Goal: Task Accomplishment & Management: Manage account settings

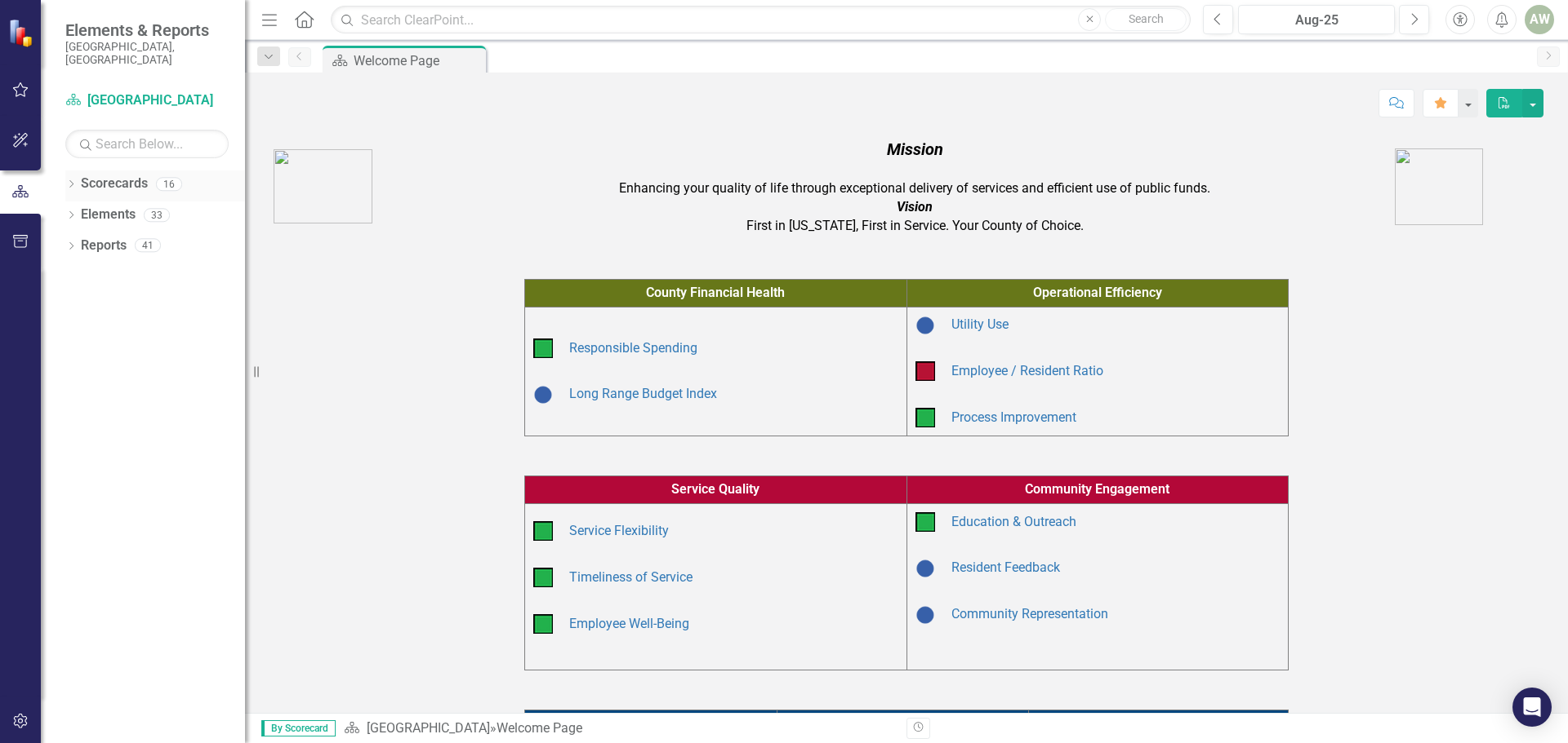
click at [74, 181] on icon "Dropdown" at bounding box center [71, 186] width 11 height 9
click at [83, 240] on icon "Dropdown" at bounding box center [79, 245] width 12 height 9
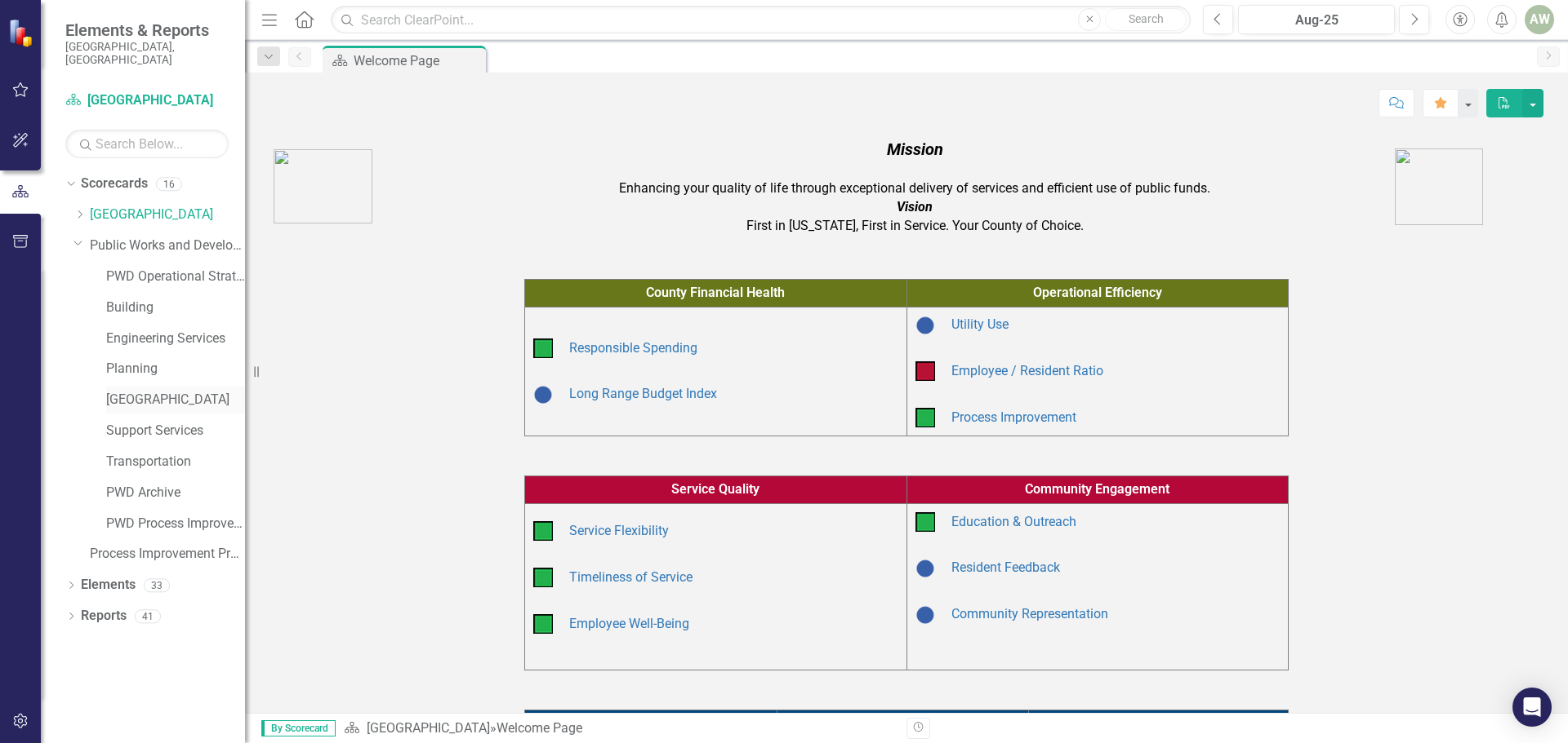
click at [134, 391] on link "[GEOGRAPHIC_DATA]" at bounding box center [175, 400] width 139 height 19
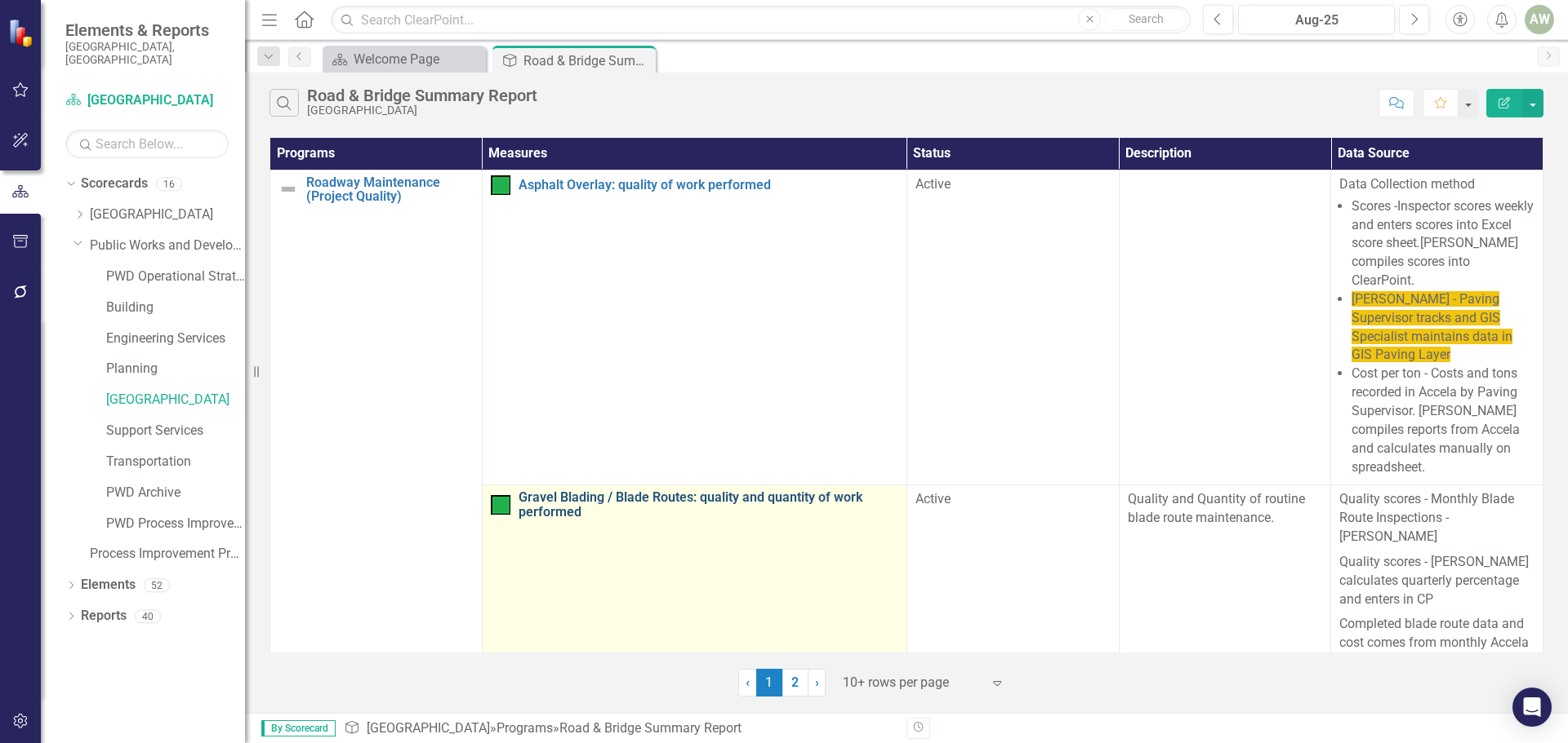
click at [691, 499] on link "Gravel Blading / Blade Routes: quality and quantity of work performed" at bounding box center [708, 505] width 379 height 29
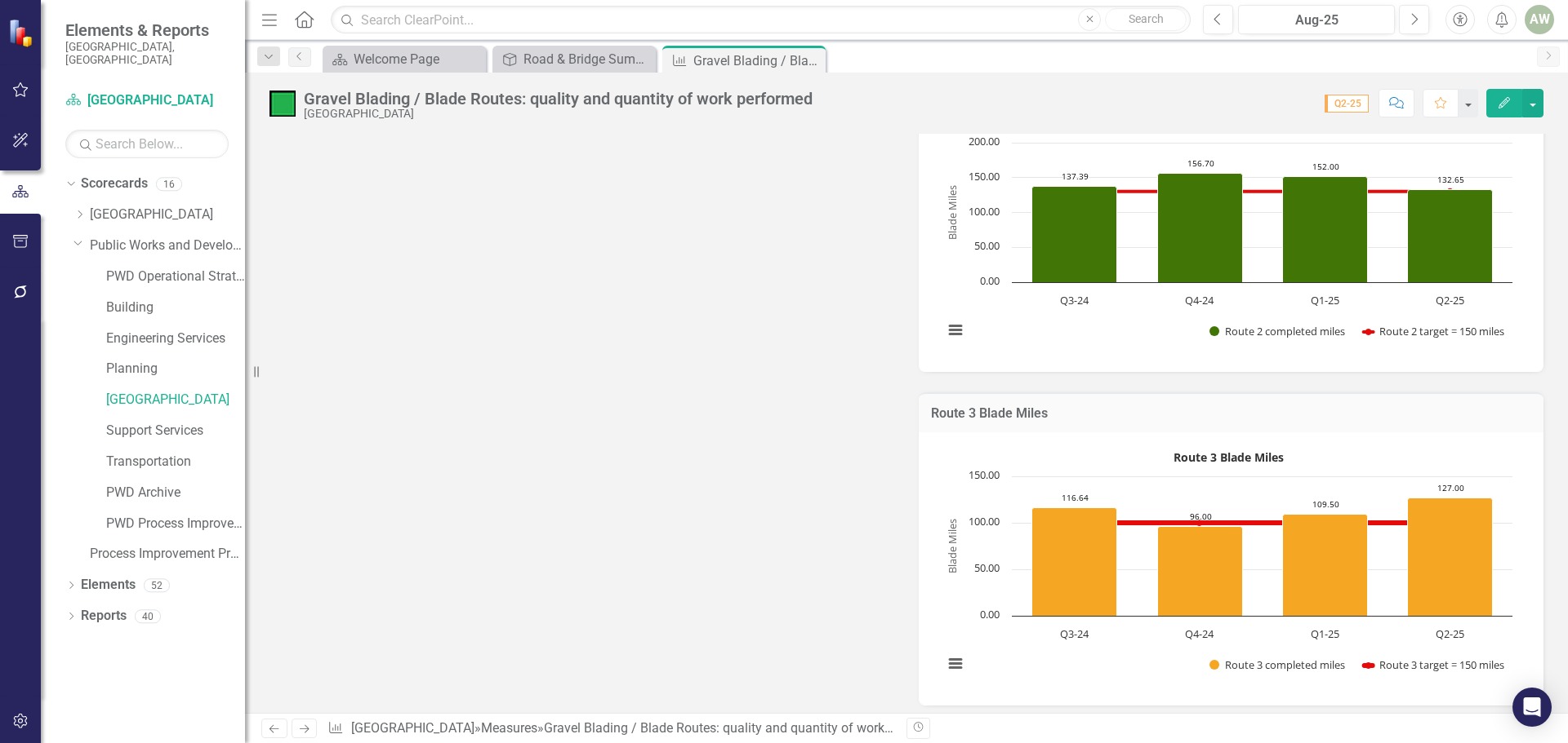
scroll to position [979, 0]
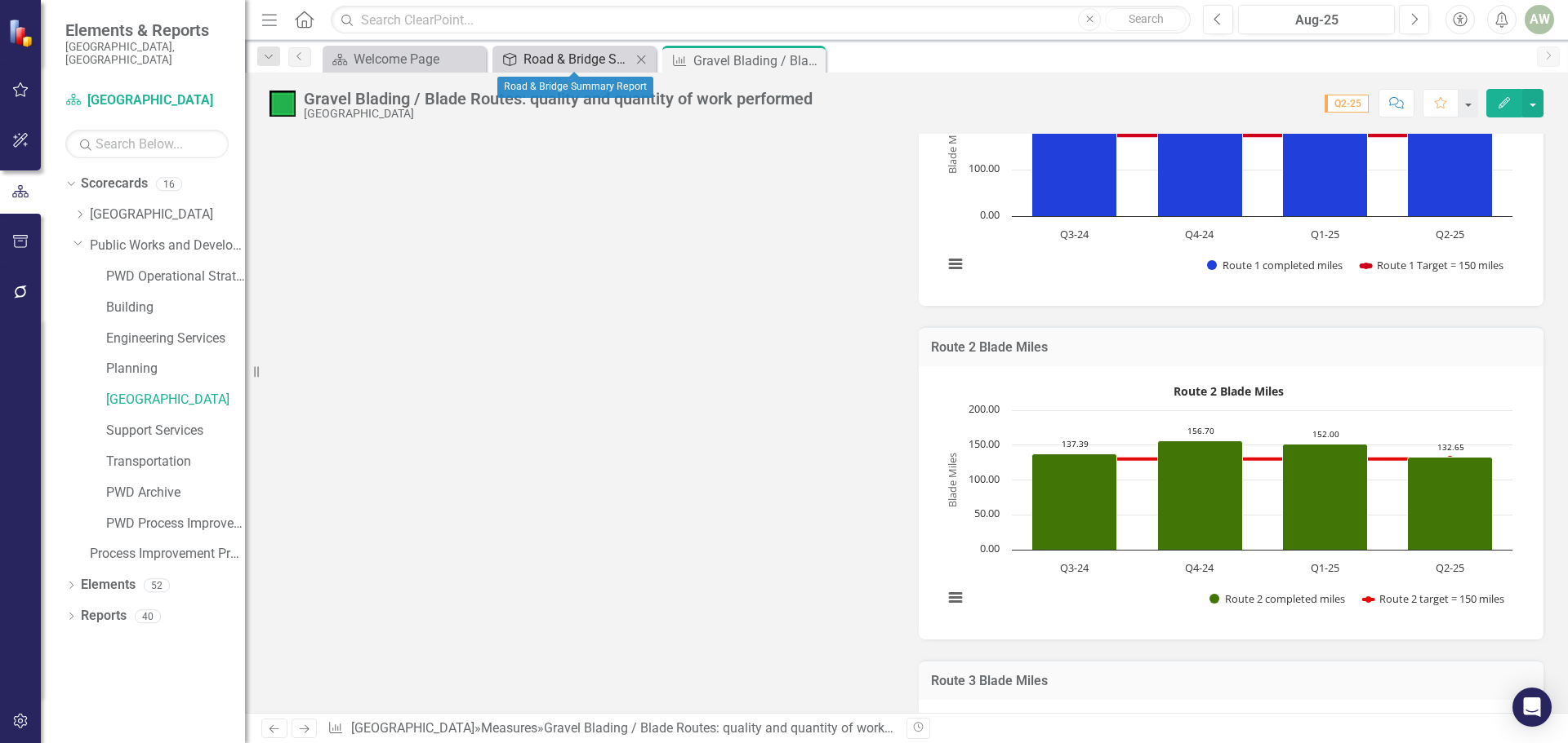
click at [558, 54] on div "Road & Bridge Summary Report" at bounding box center [577, 59] width 107 height 20
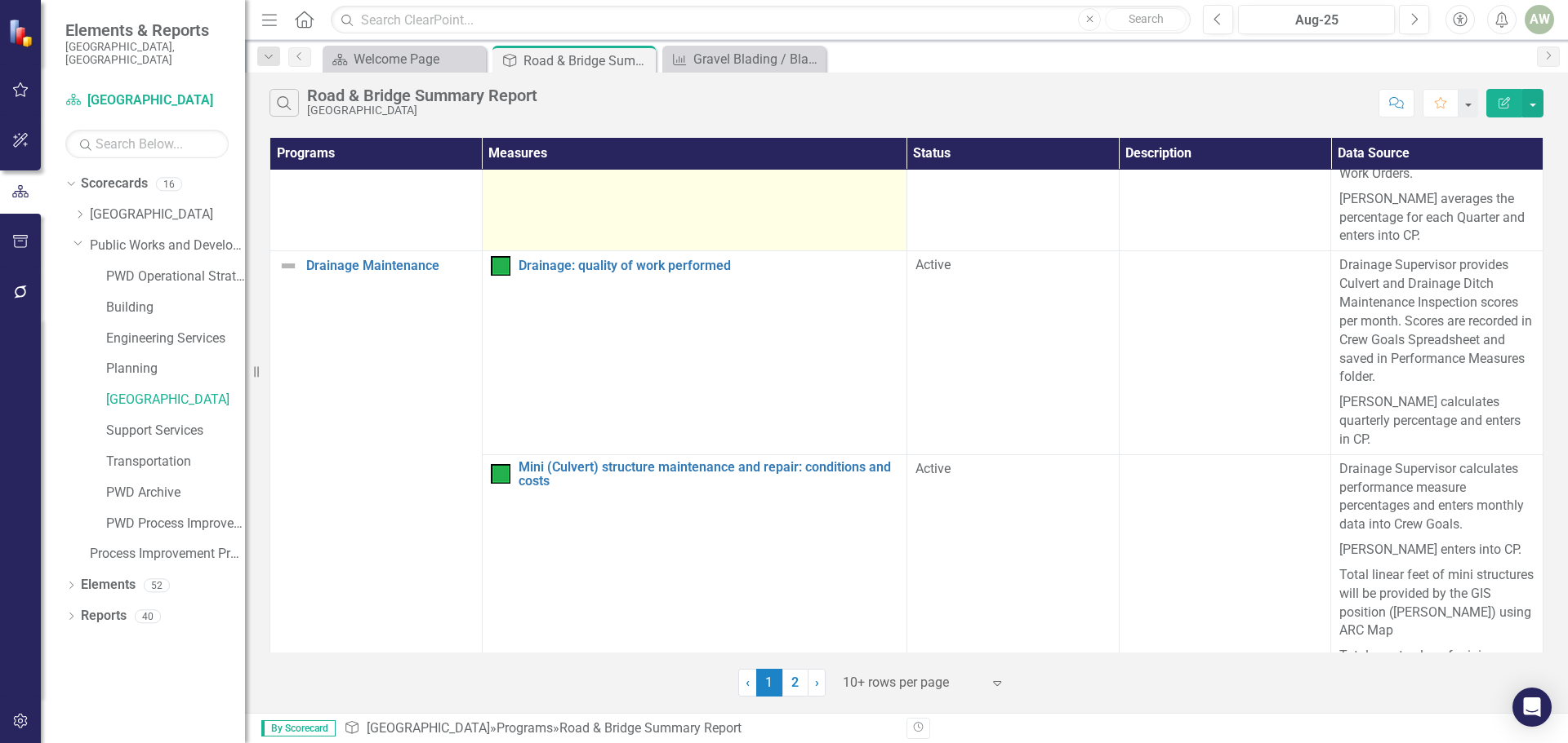
scroll to position [2406, 0]
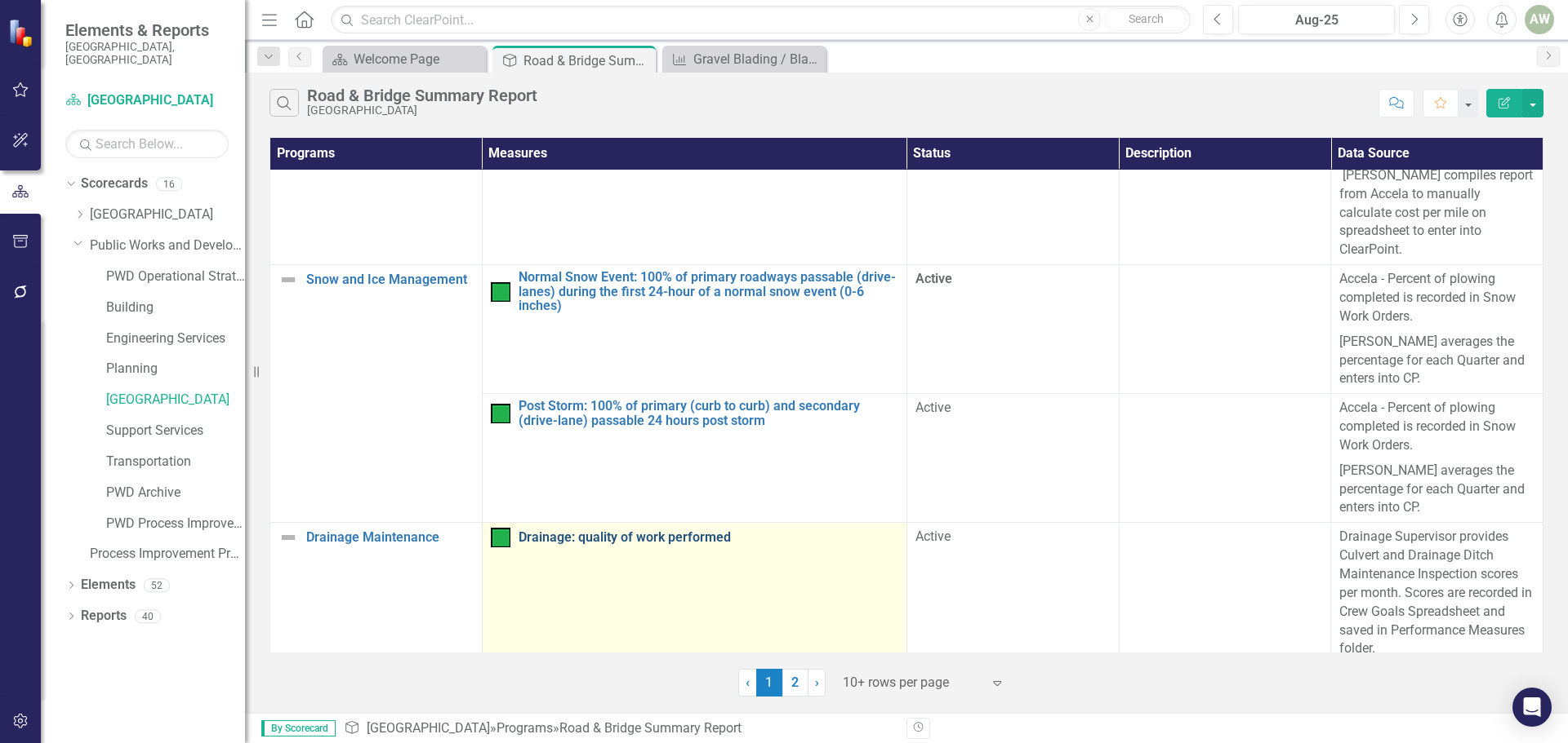
click at [661, 530] on link "Drainage: quality of work performed" at bounding box center [708, 537] width 379 height 14
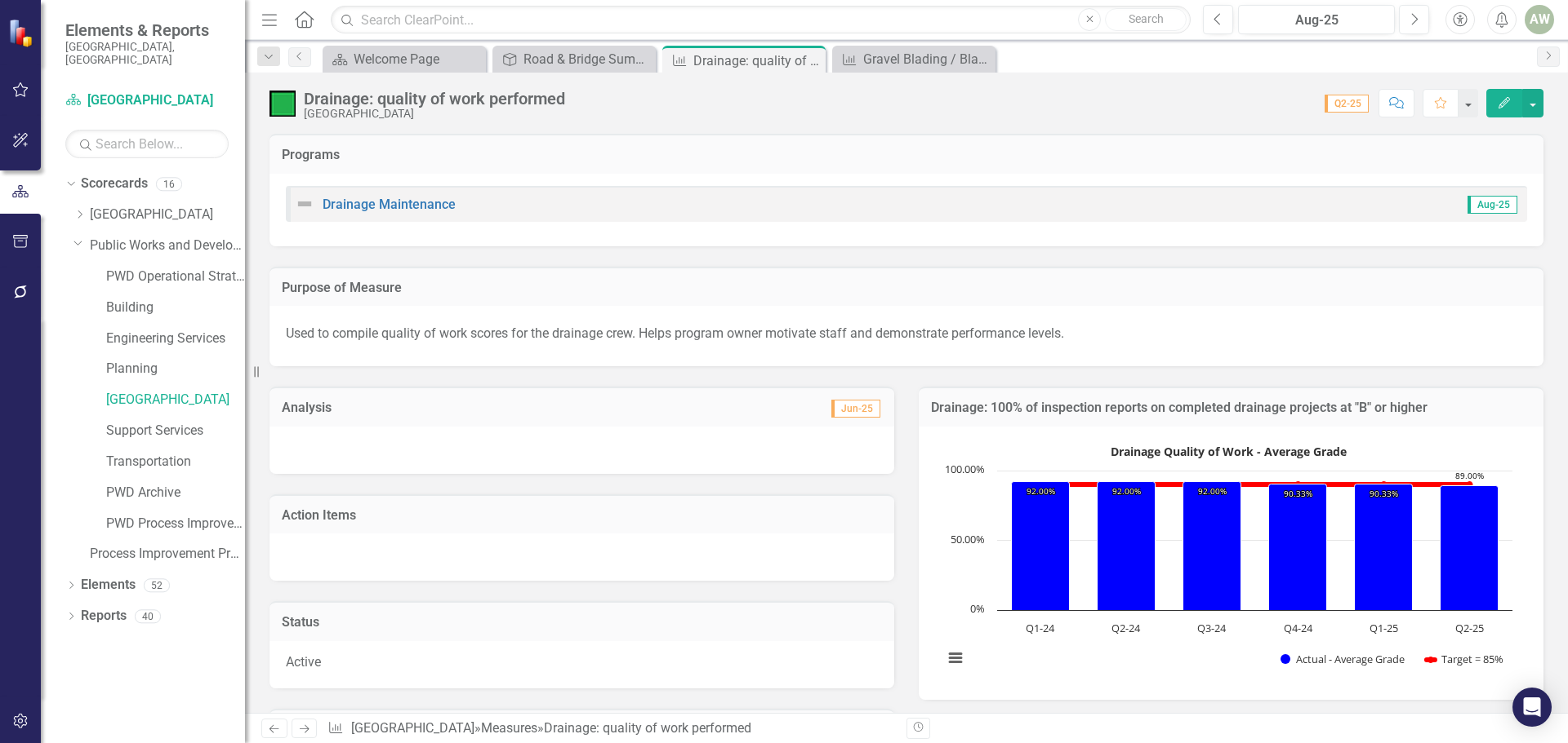
click at [358, 399] on td "Analysis" at bounding box center [431, 409] width 298 height 21
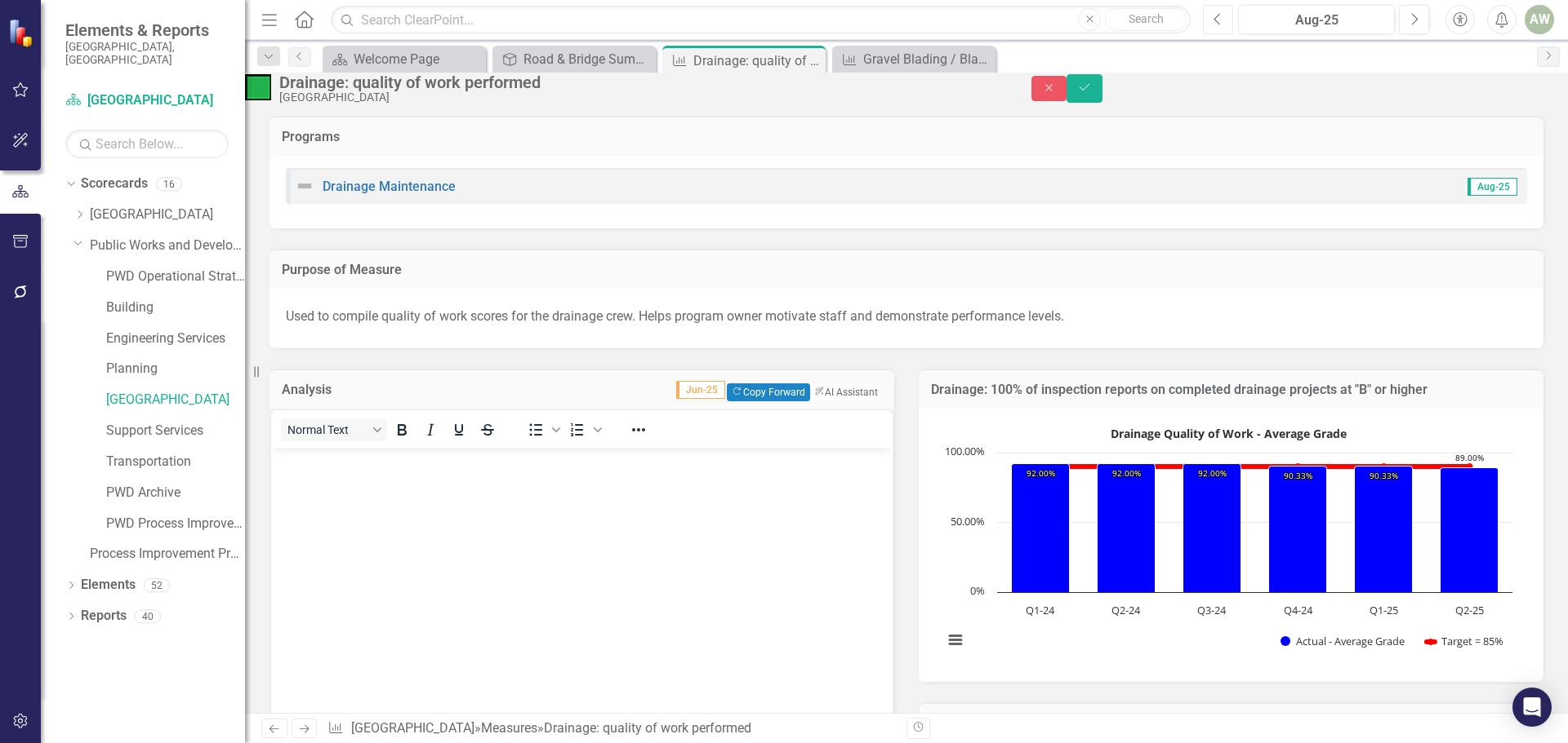
click at [1214, 15] on icon "Previous" at bounding box center [1218, 19] width 9 height 14
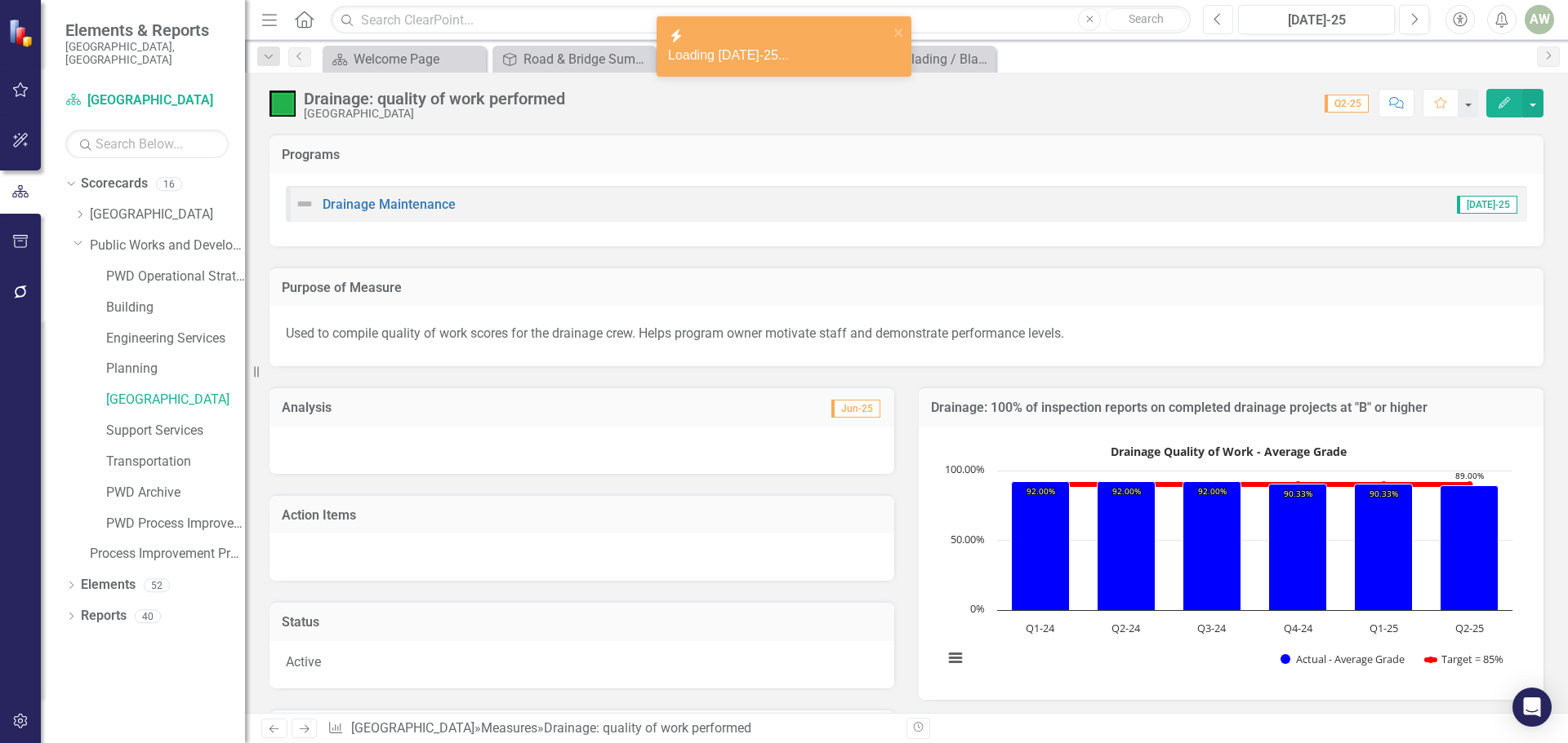
click at [1221, 19] on icon "Previous" at bounding box center [1218, 19] width 9 height 14
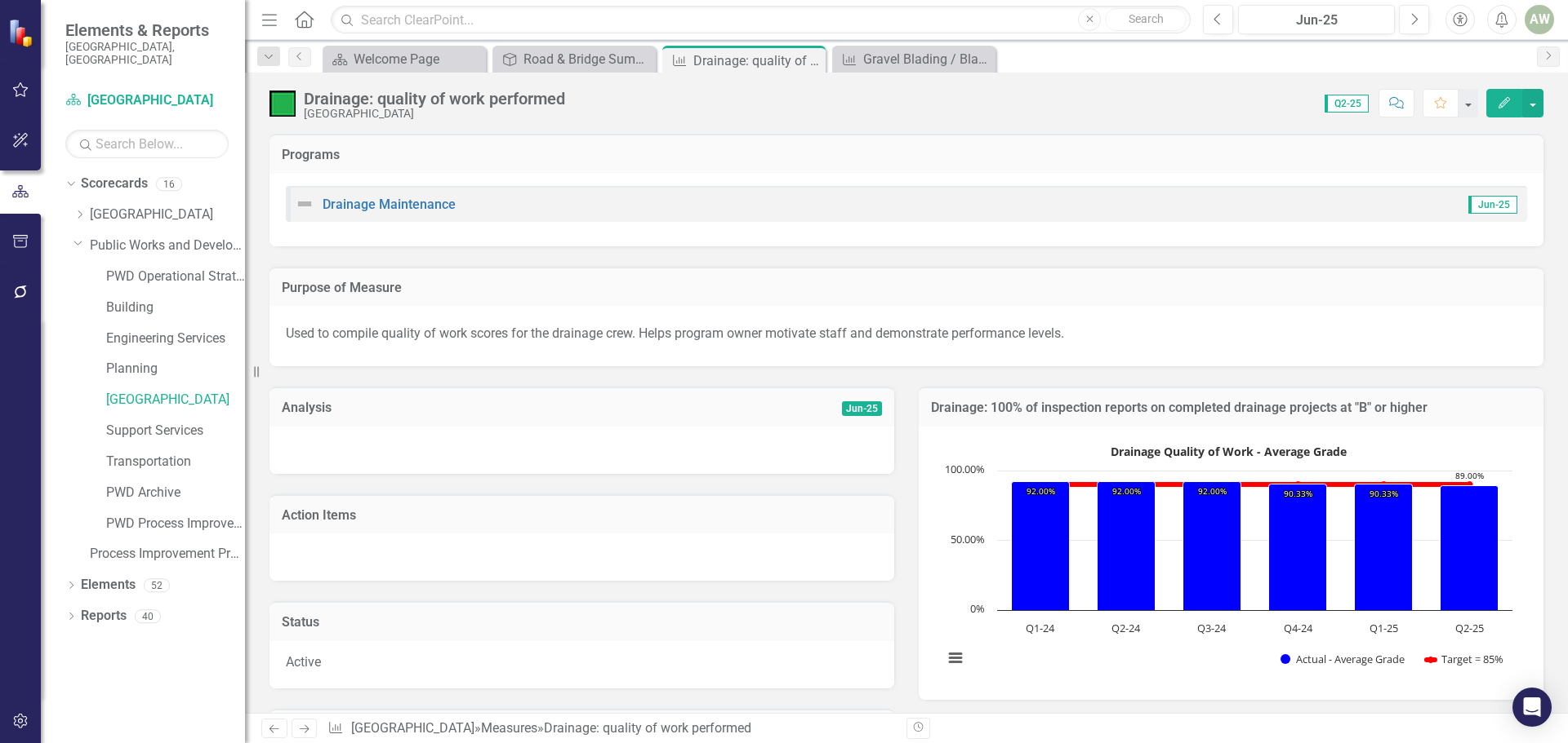
click at [394, 409] on h3 "Analysis" at bounding box center [448, 407] width 334 height 14
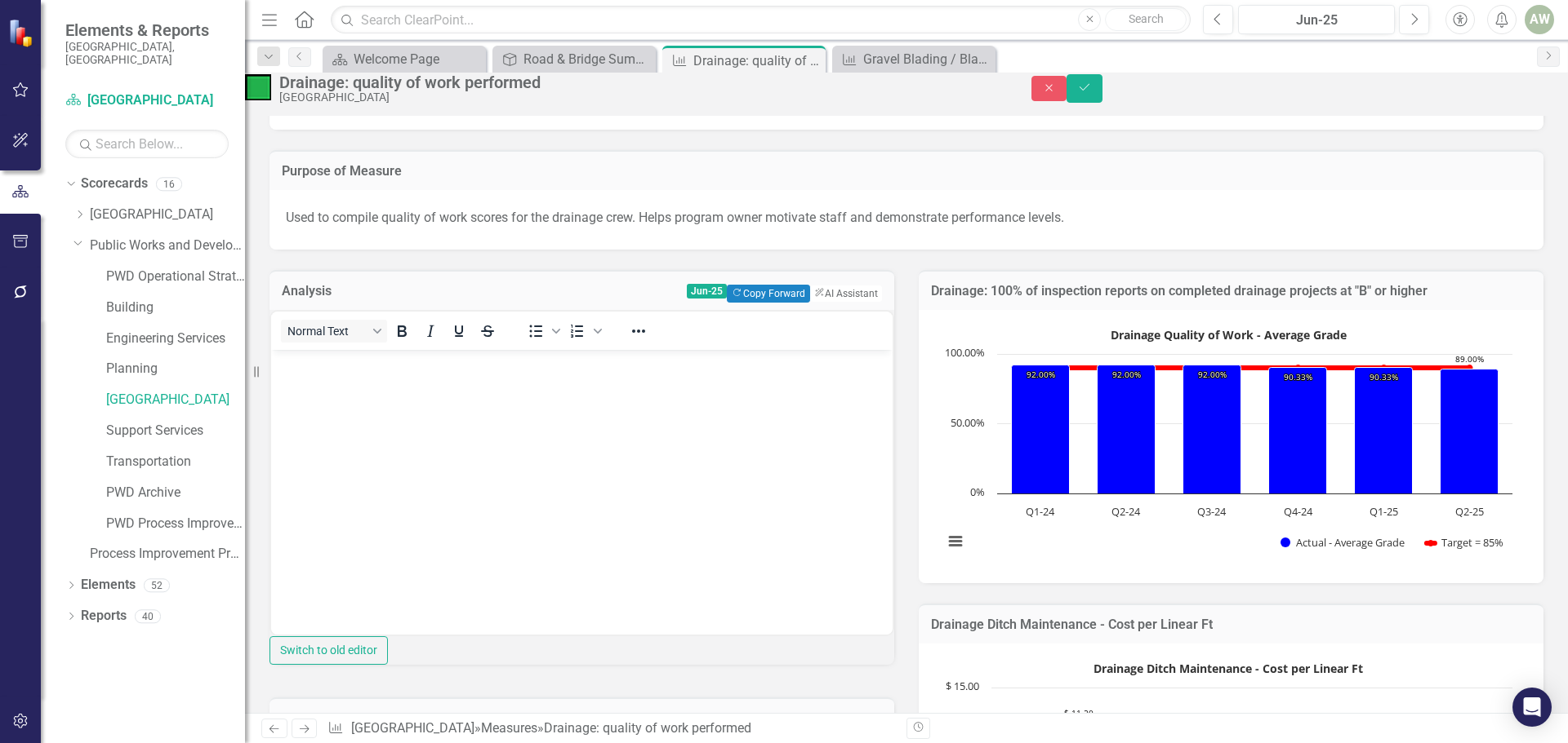
scroll to position [98, 0]
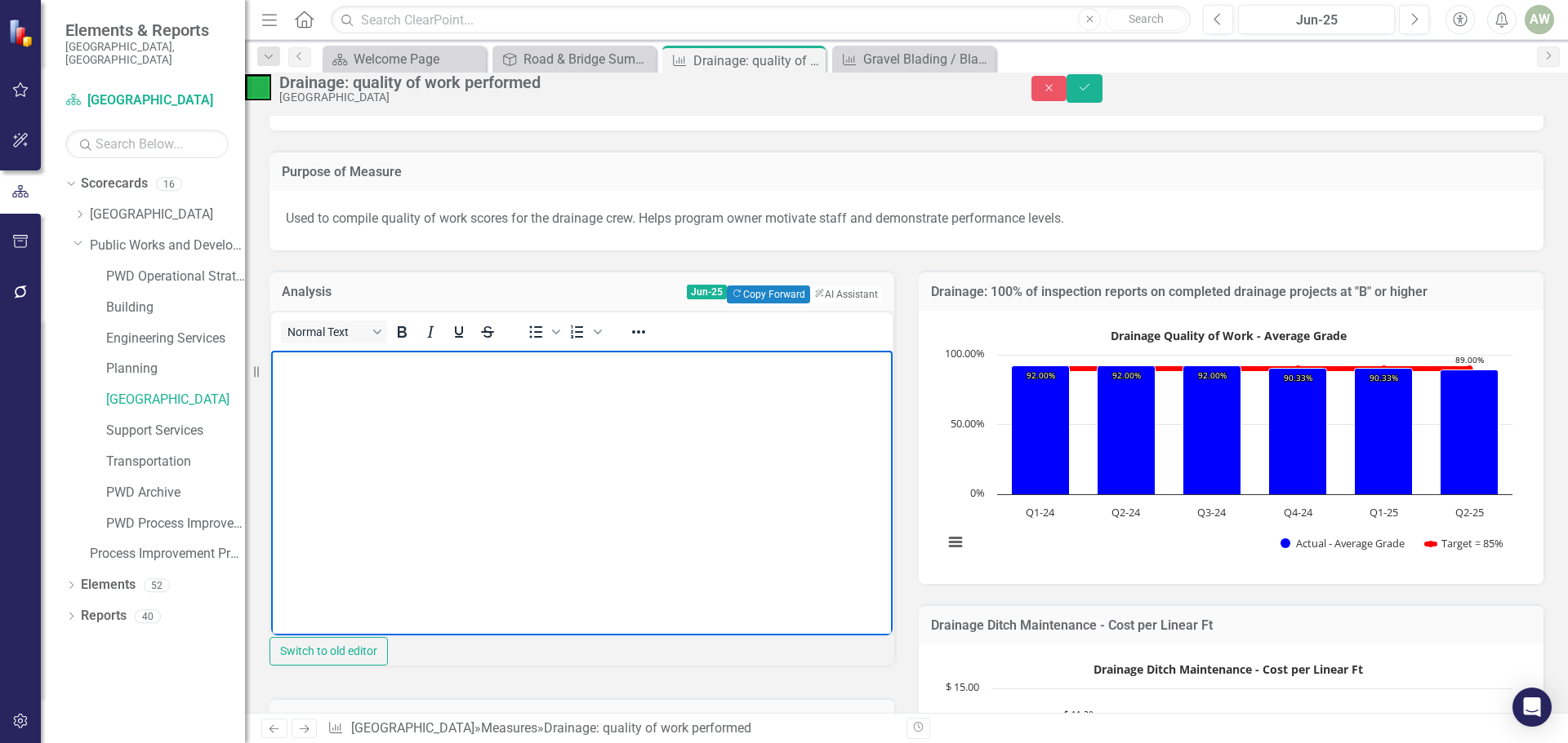
click at [345, 390] on body "Rich Text Area. Press ALT-0 for help." at bounding box center [581, 473] width 622 height 245
click at [277, 400] on p "44,880 LF" at bounding box center [581, 397] width 613 height 20
drag, startPoint x: 272, startPoint y: 365, endPoint x: 370, endPoint y: 372, distance: 98.2
click at [370, 372] on body "Quarter 2 2025 Drainage Ditch Maintenance = 44,880 LF" at bounding box center [581, 473] width 622 height 245
click at [407, 337] on icon "Bold" at bounding box center [402, 331] width 9 height 11
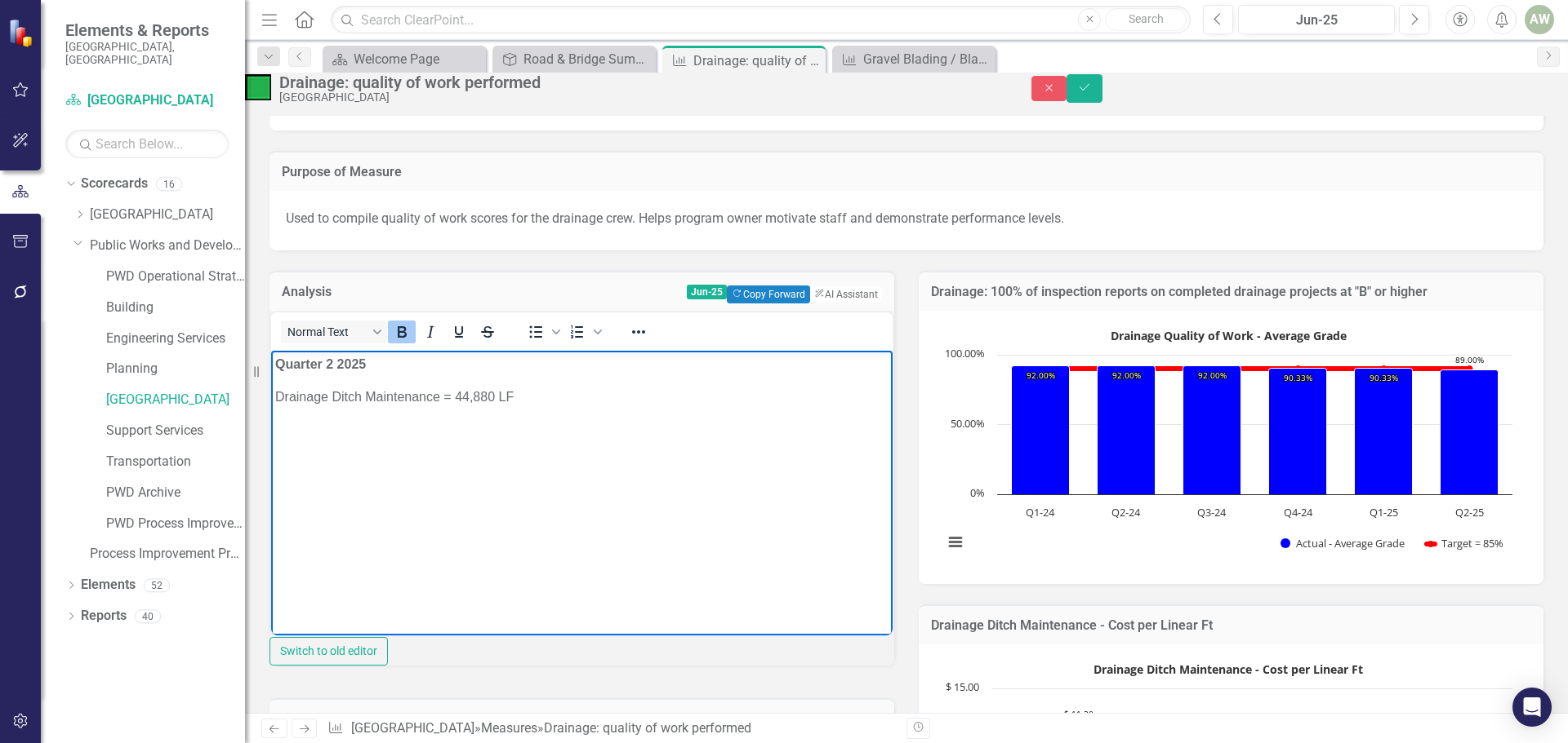
click at [408, 429] on body "Quarter 2 2025 Drainage Ditch Maintenance = 44,880 LF" at bounding box center [581, 473] width 622 height 245
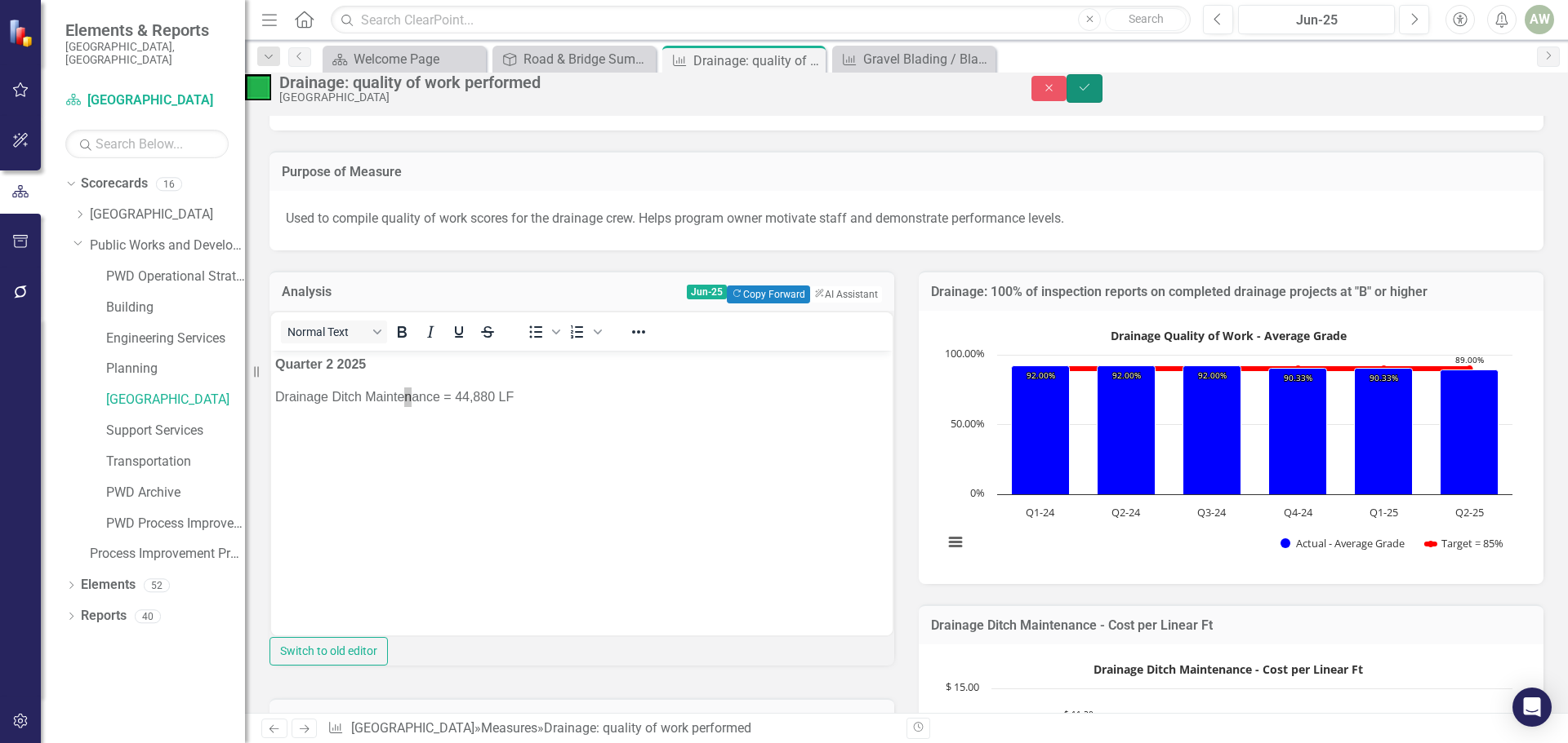
click at [1102, 89] on button "Save" at bounding box center [1085, 89] width 36 height 29
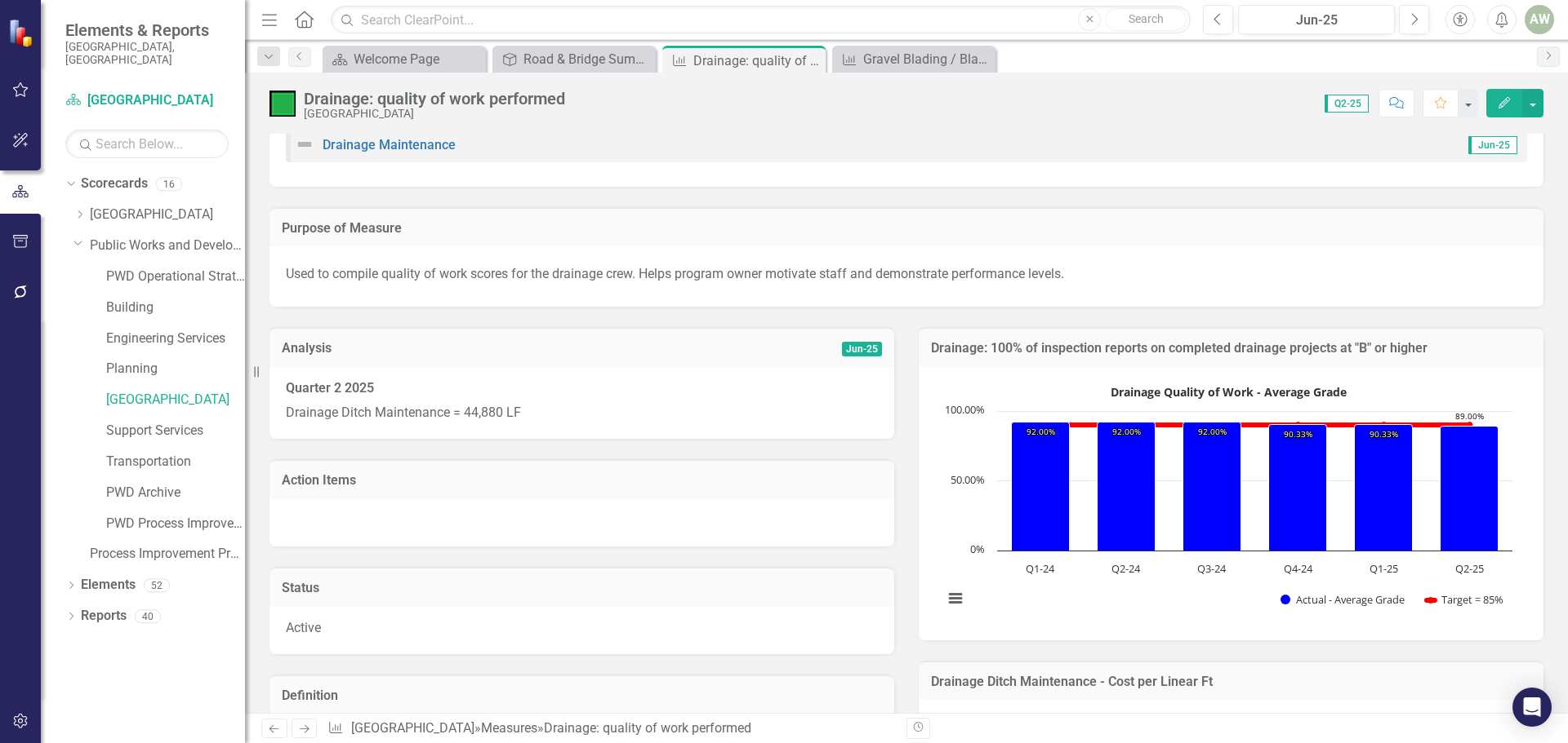
scroll to position [0, 0]
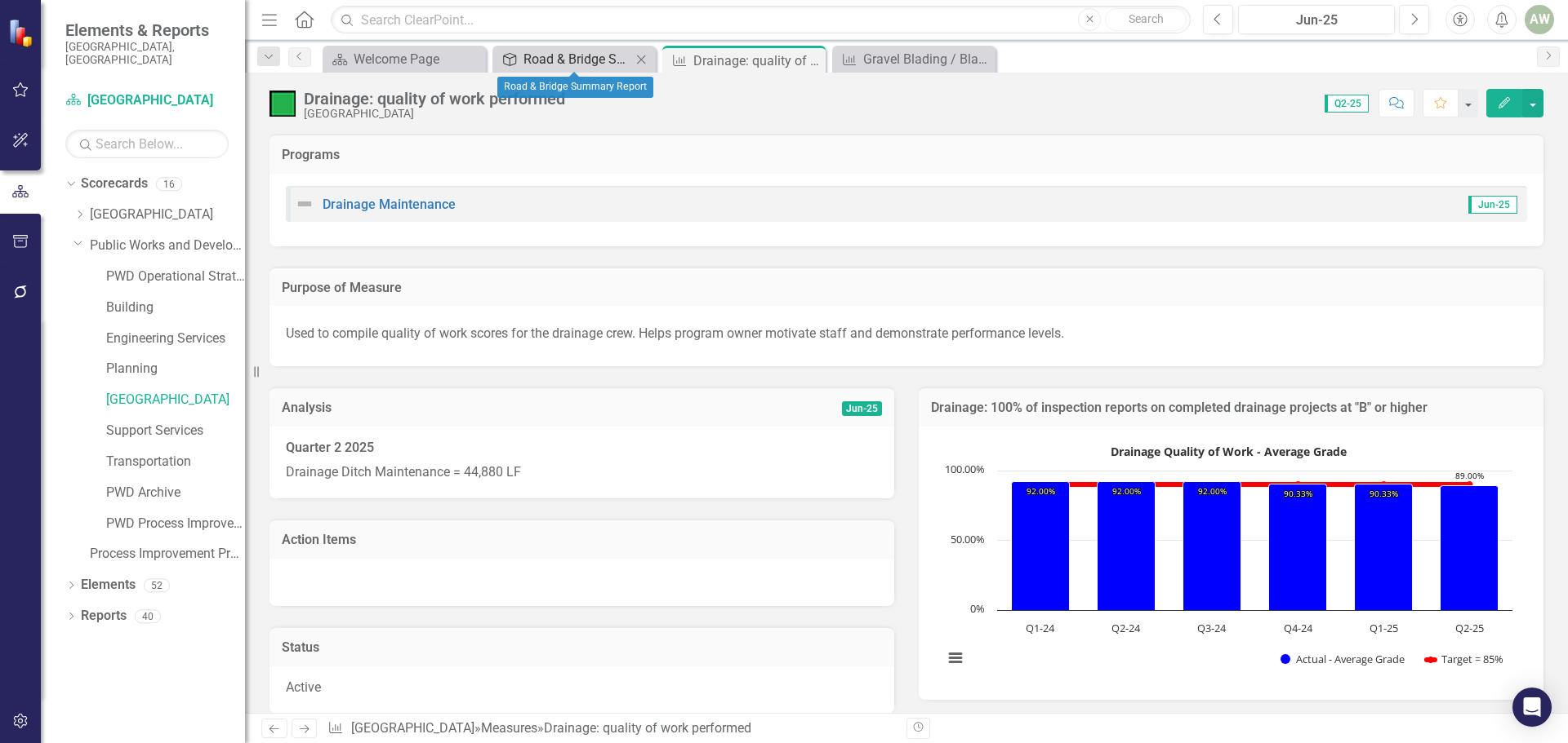
click at [546, 53] on div "Road & Bridge Summary Report" at bounding box center [577, 59] width 107 height 20
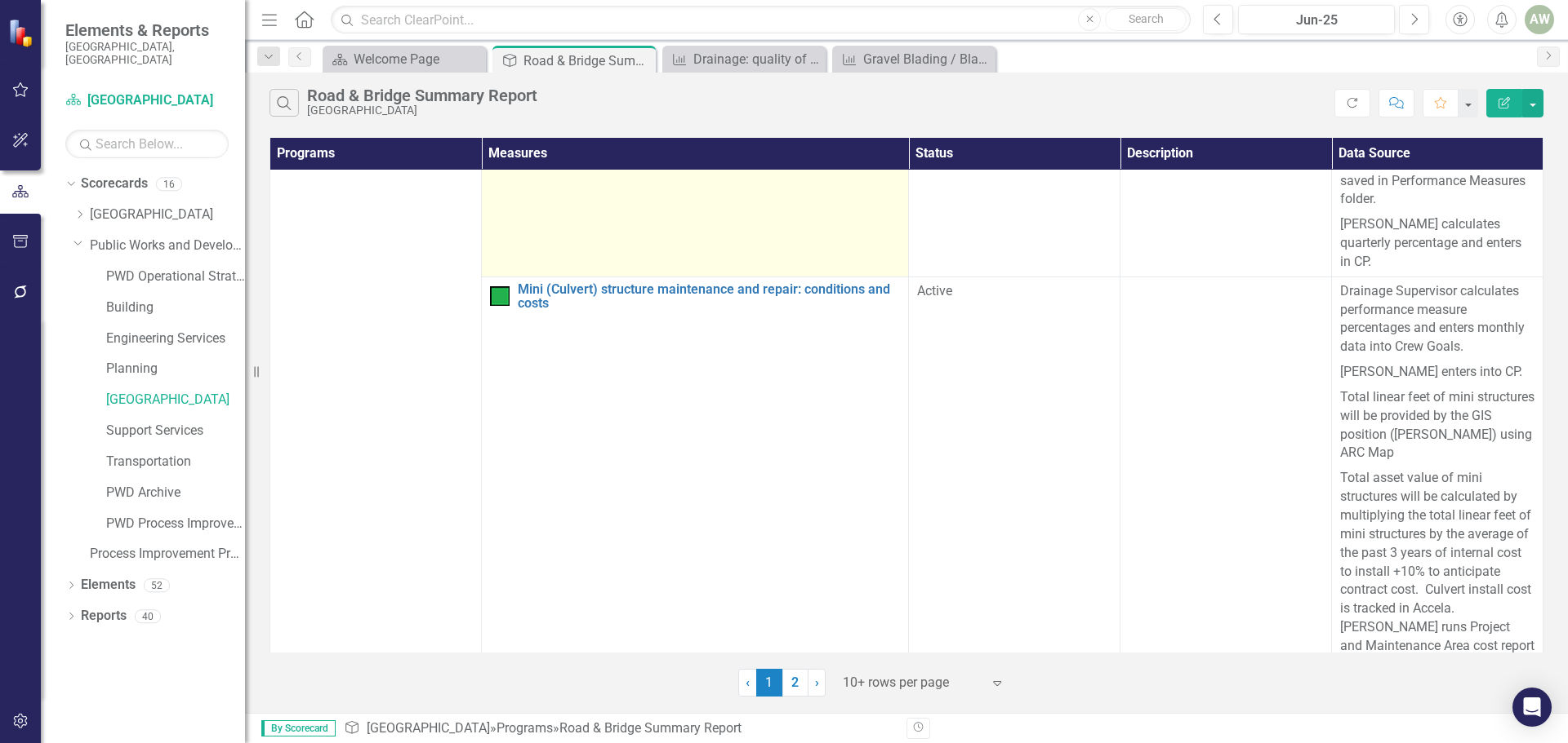
scroll to position [2908, 0]
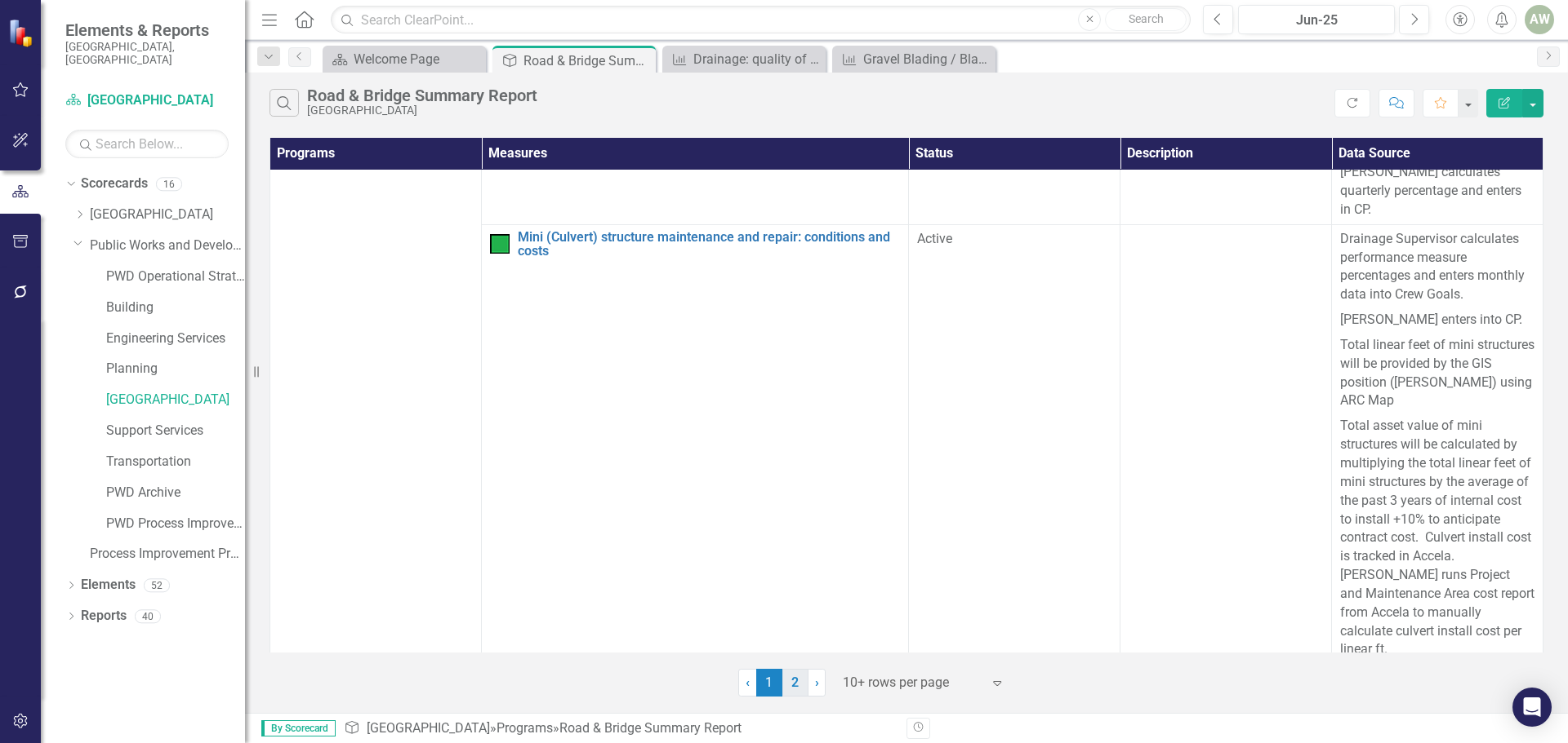
click at [800, 680] on link "2" at bounding box center [795, 683] width 26 height 28
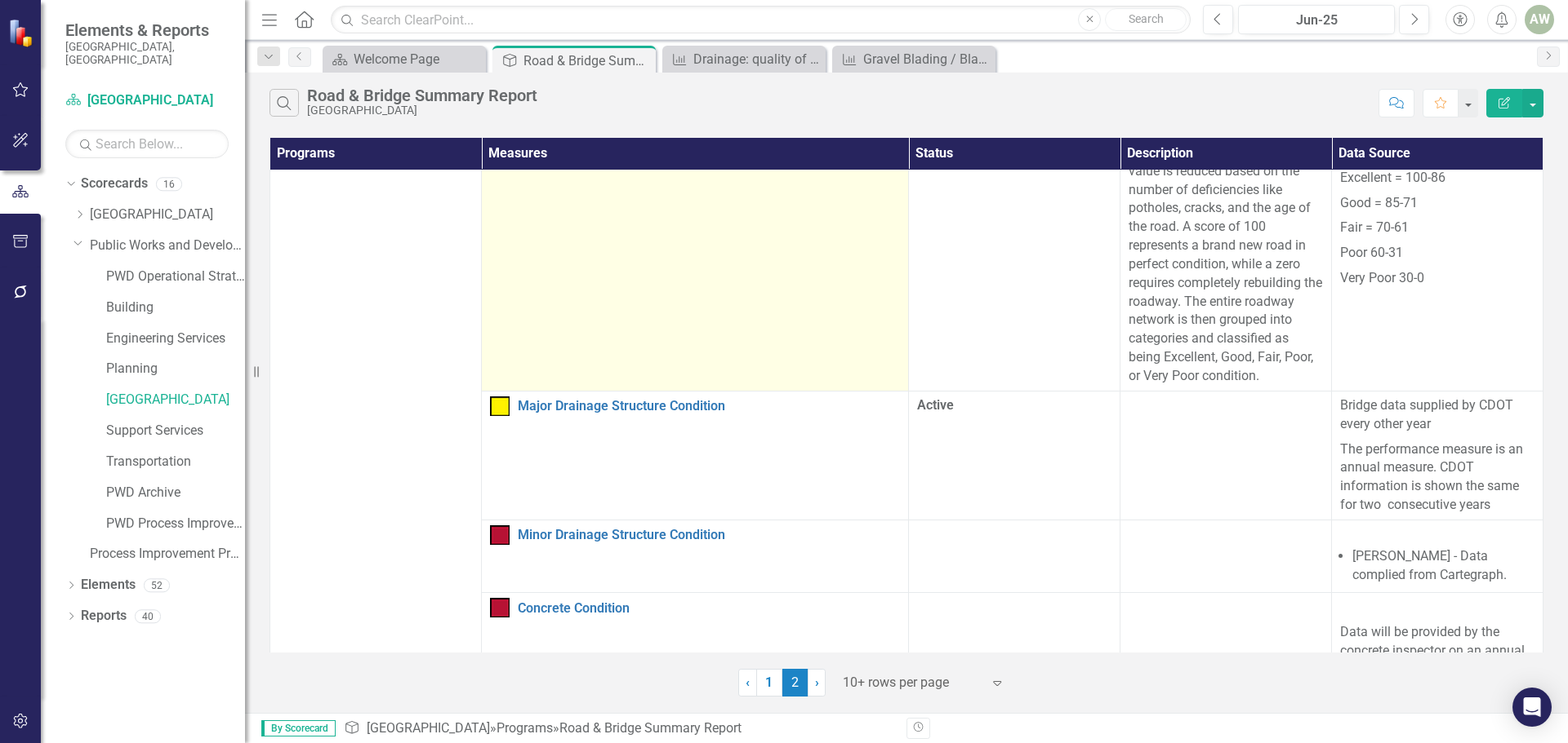
scroll to position [1714, 0]
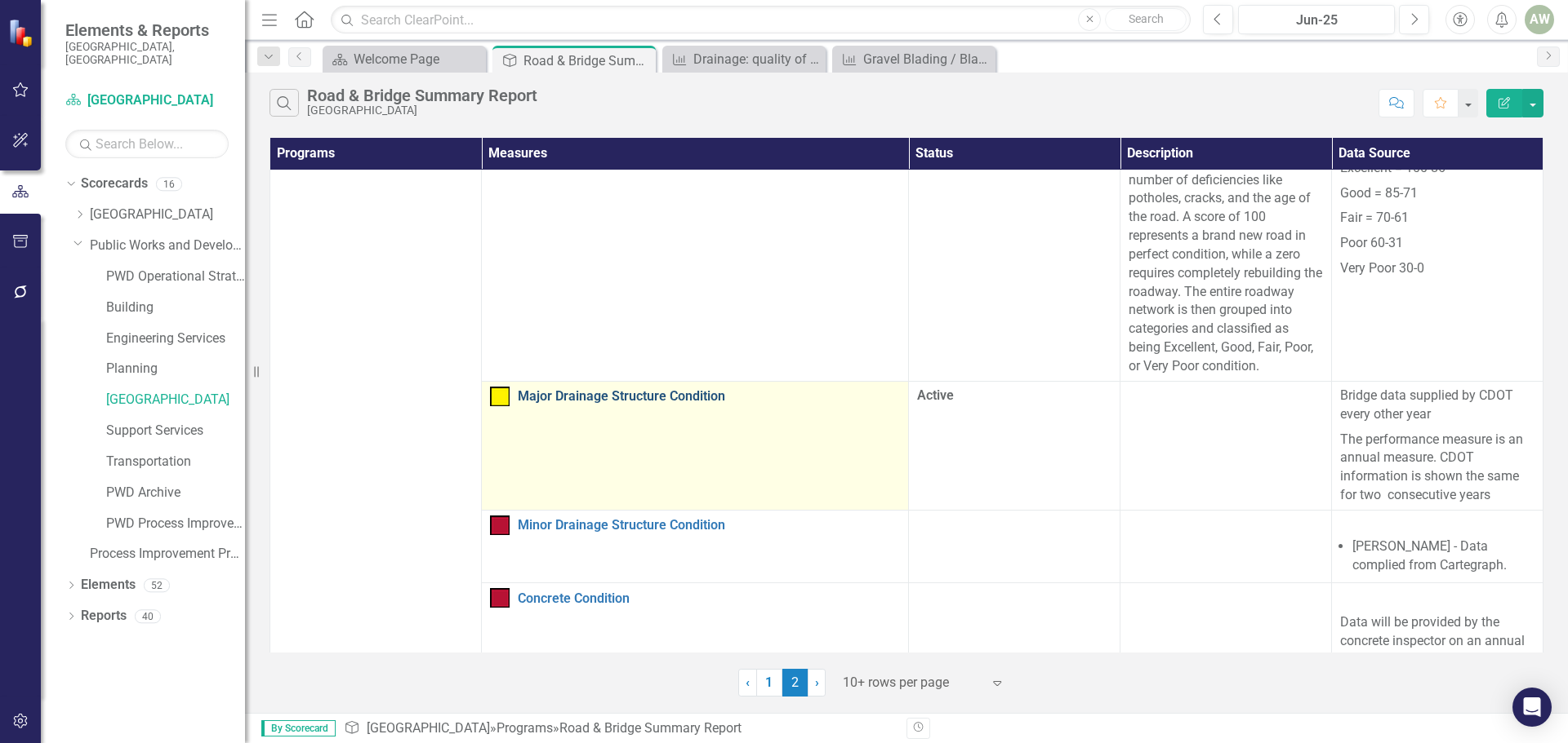
click at [690, 389] on link "Major Drainage Structure Condition" at bounding box center [709, 396] width 382 height 14
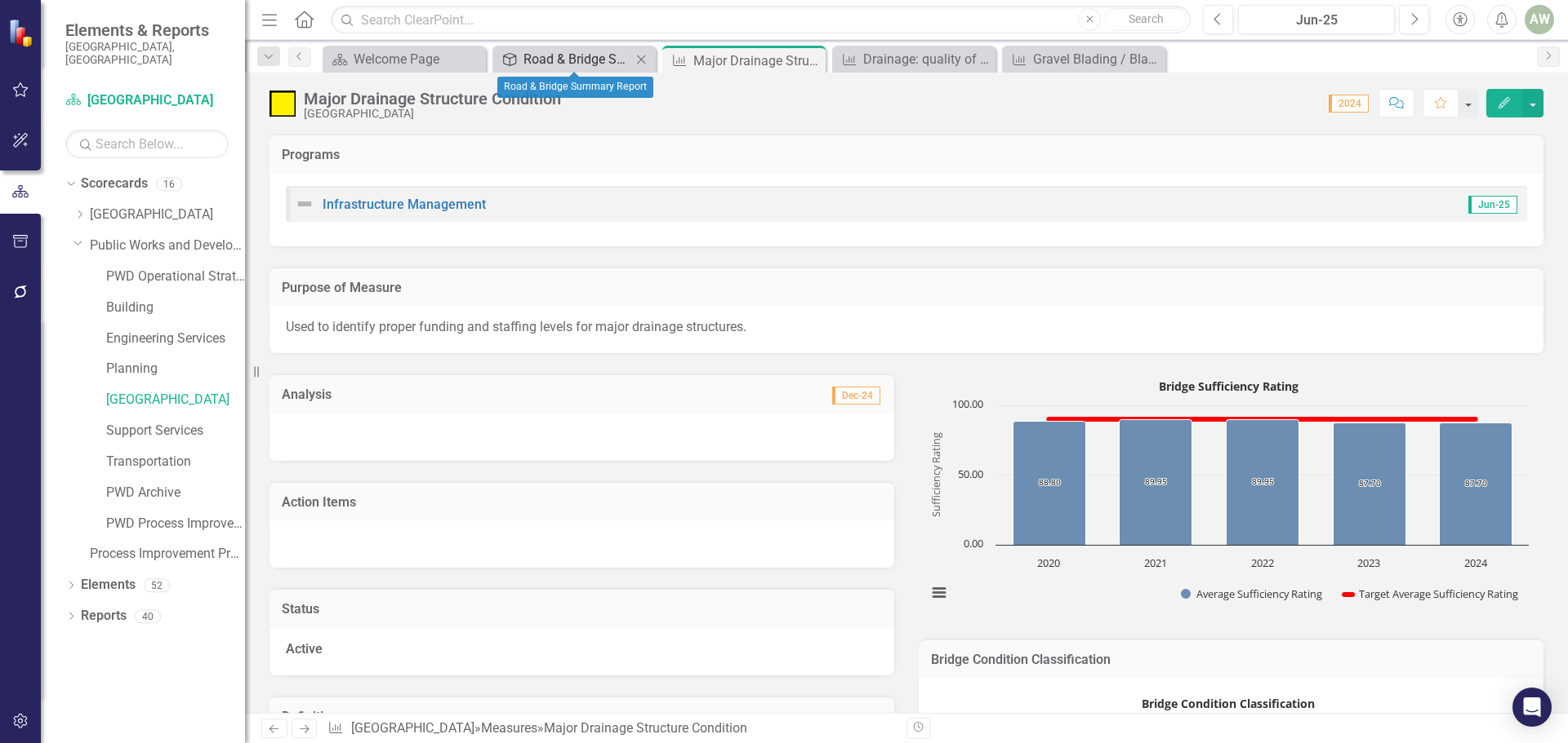
click at [613, 58] on div "Road & Bridge Summary Report" at bounding box center [577, 59] width 107 height 20
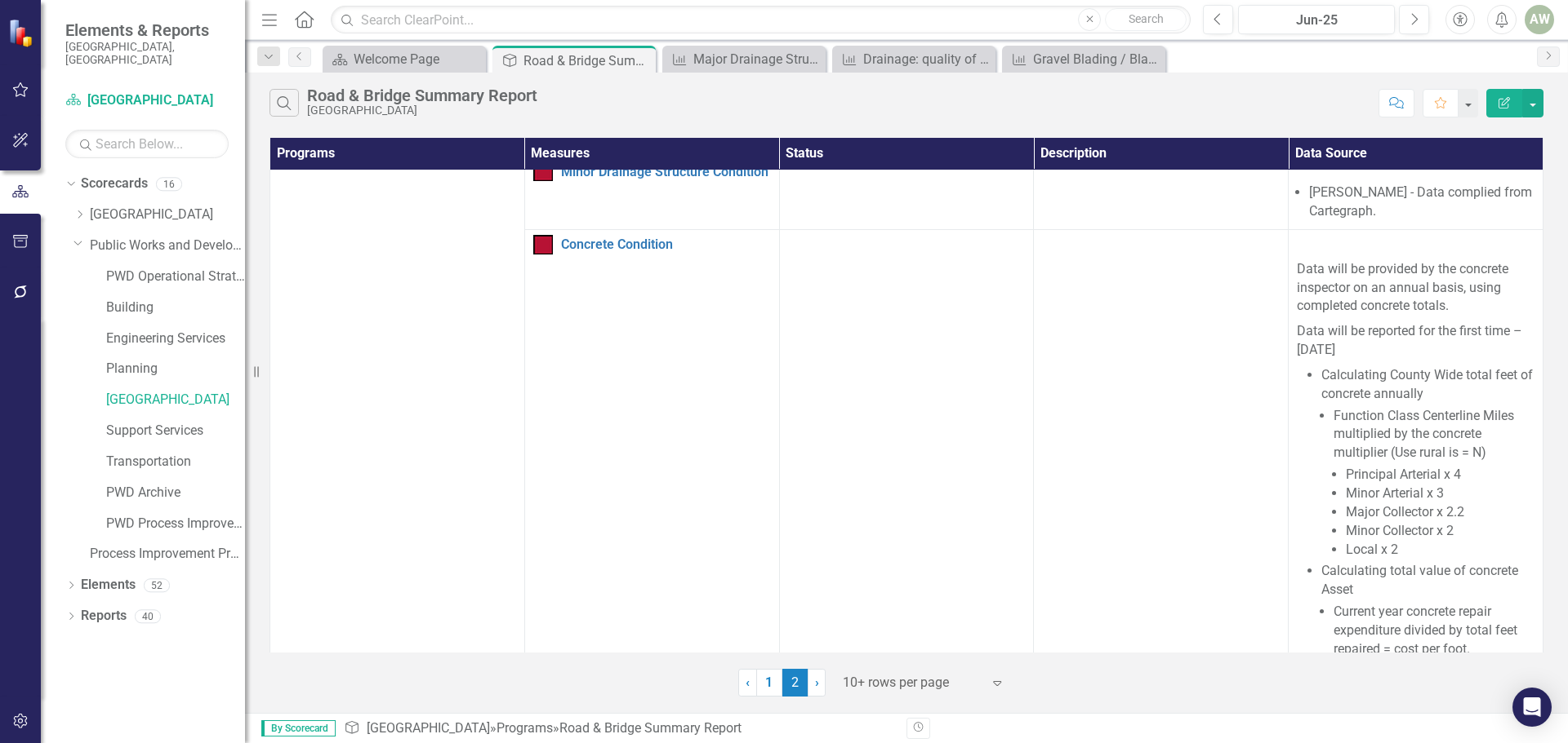
scroll to position [1714, 0]
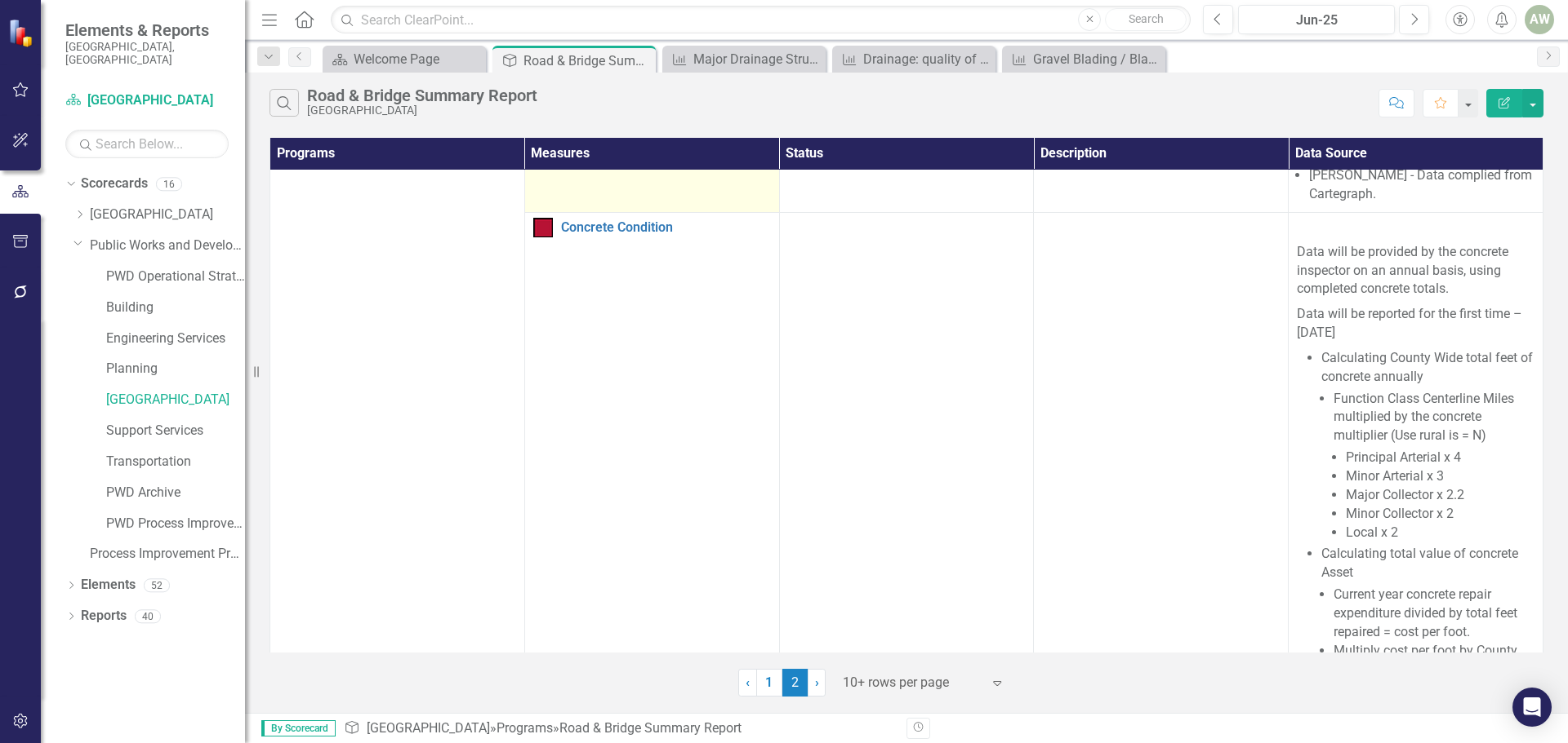
click at [613, 163] on link "Minor Drainage Structure Condition" at bounding box center [666, 154] width 210 height 14
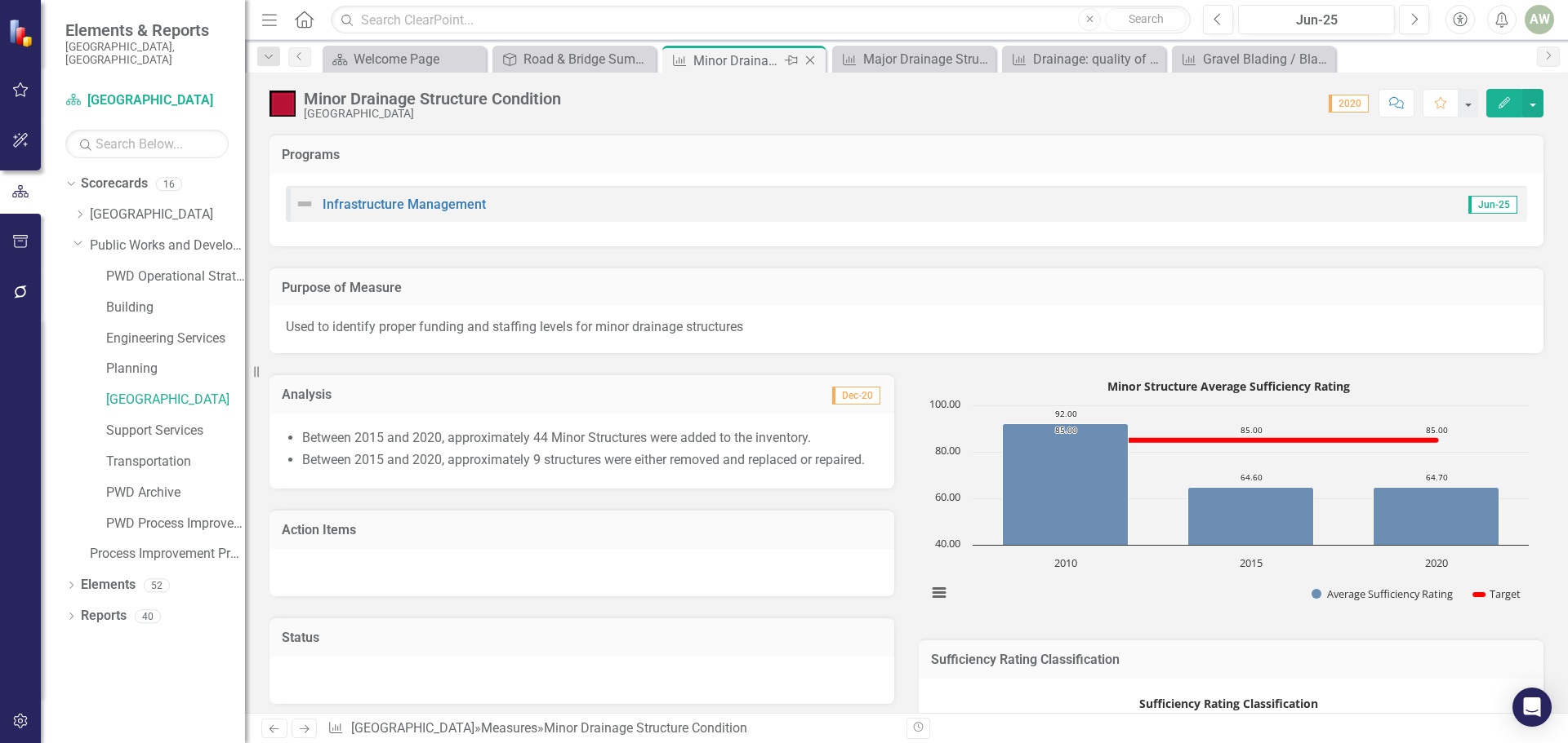
click at [810, 60] on icon at bounding box center [810, 60] width 9 height 9
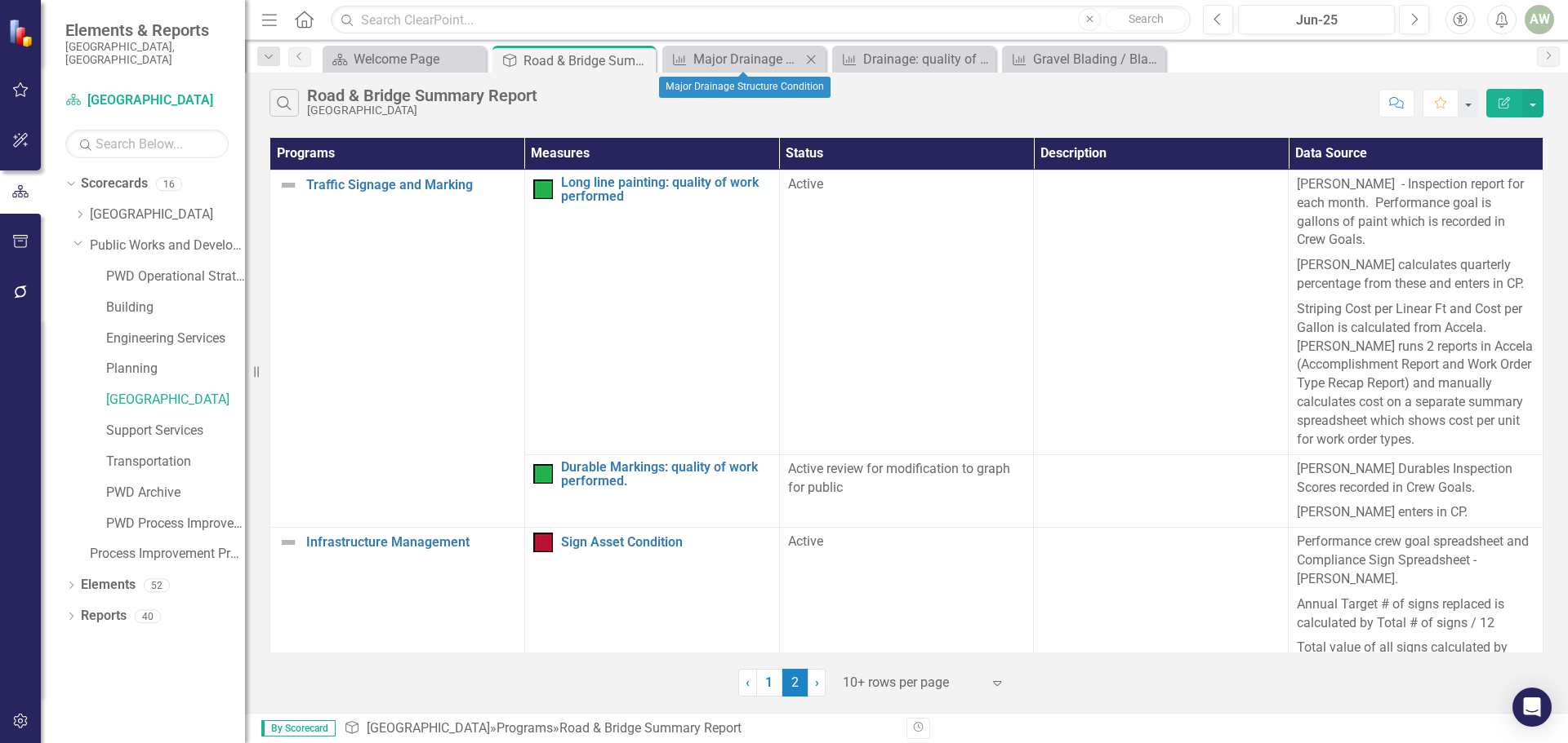
click at [810, 60] on icon at bounding box center [811, 59] width 9 height 9
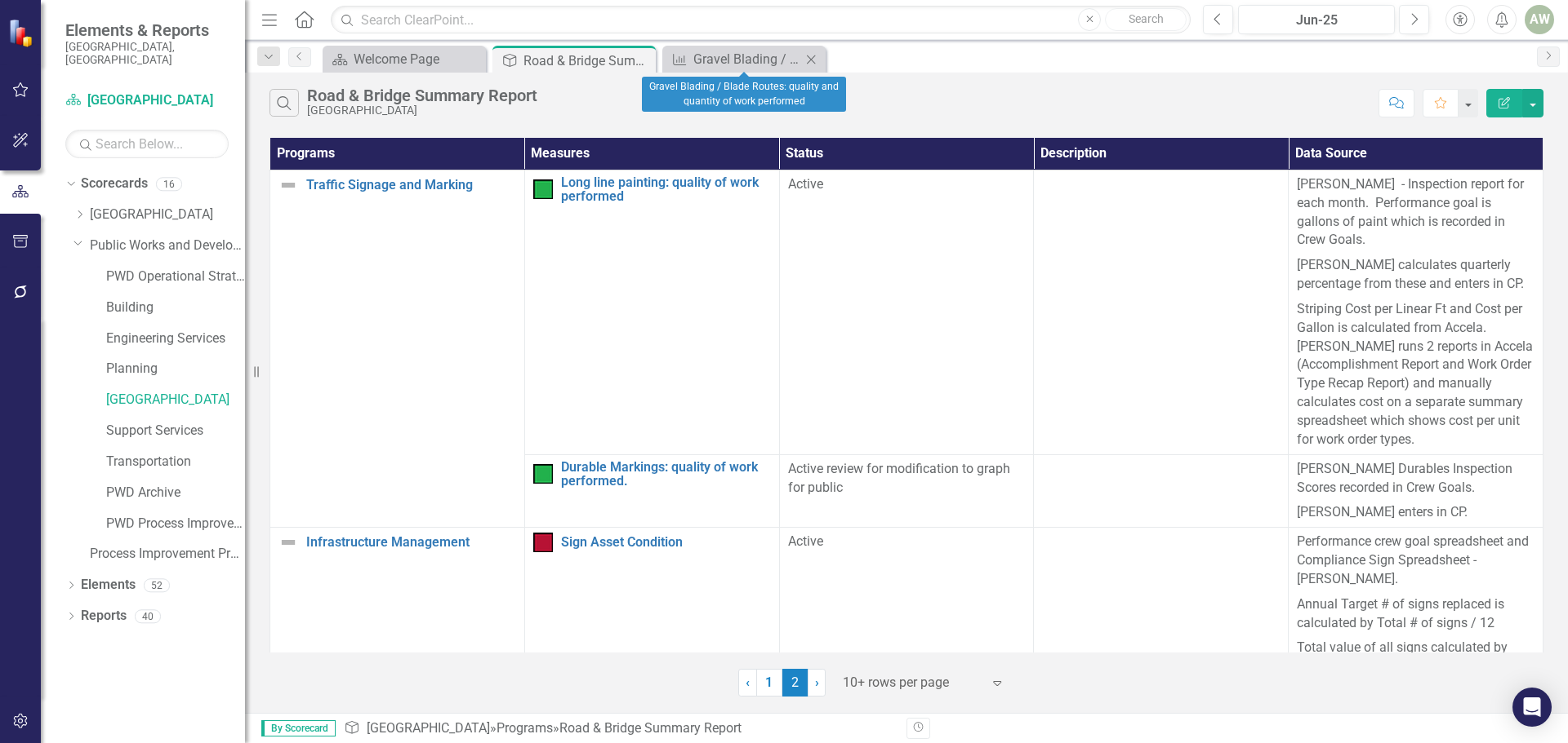
click at [810, 60] on icon at bounding box center [811, 59] width 9 height 9
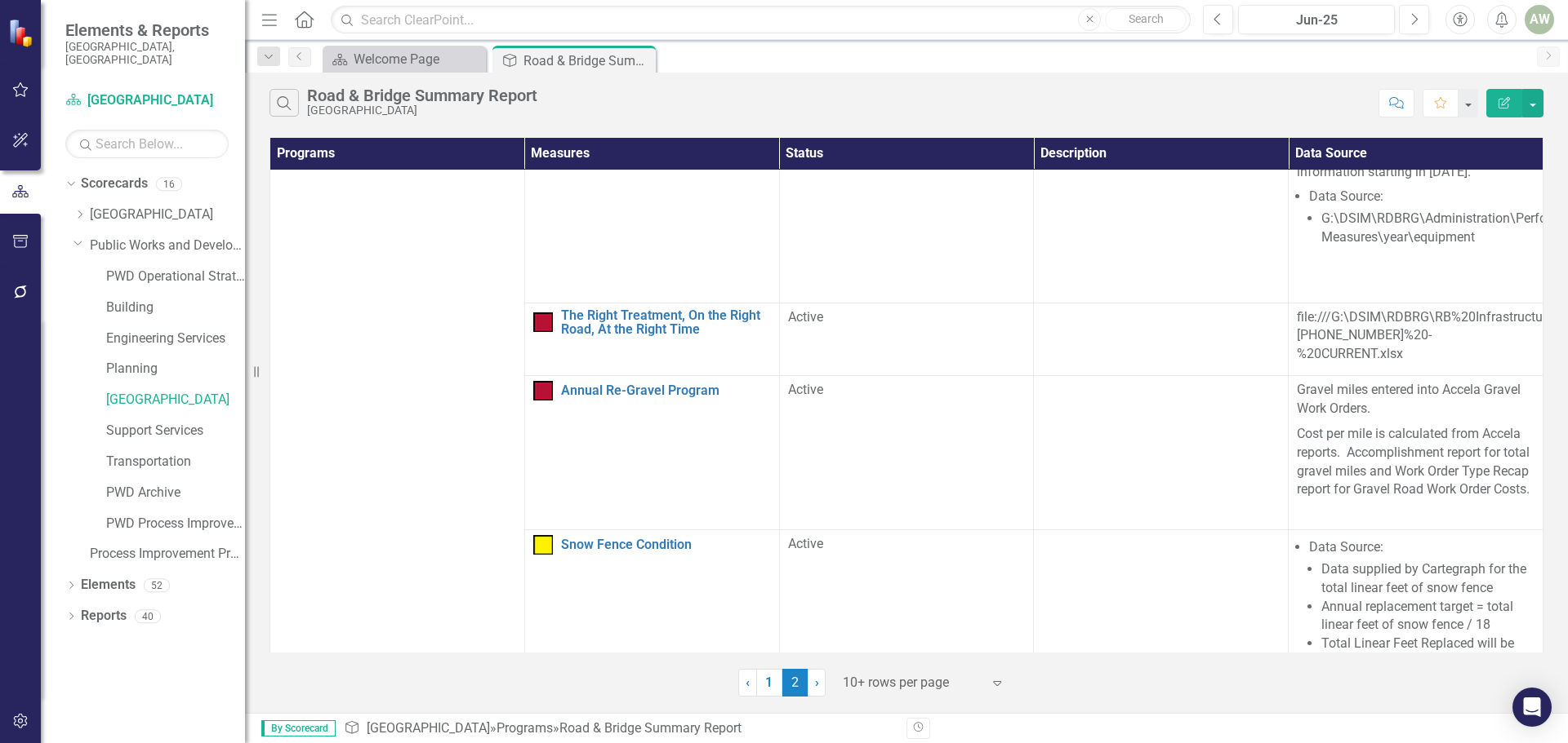
scroll to position [3176, 0]
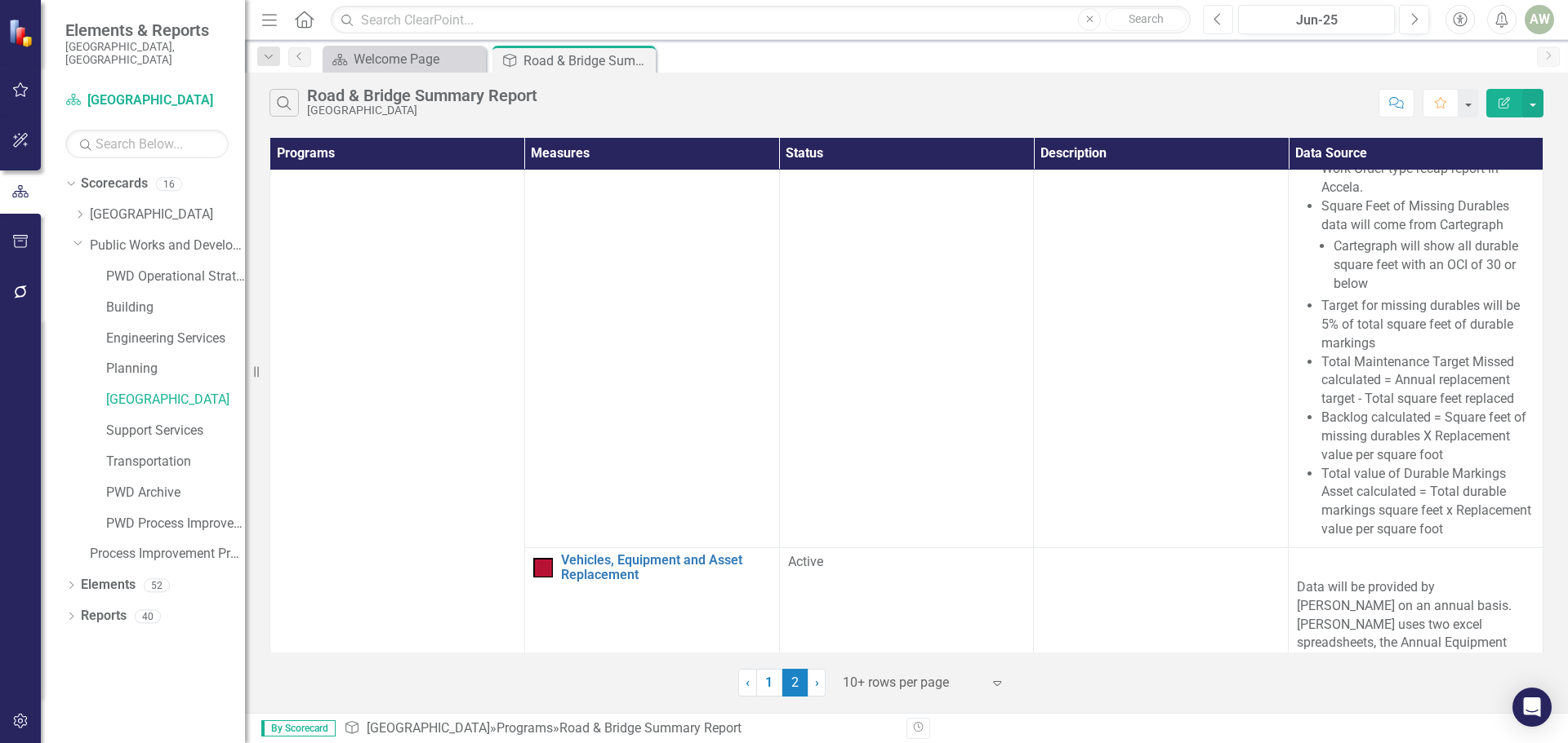
click at [1218, 25] on icon "Previous" at bounding box center [1218, 19] width 9 height 14
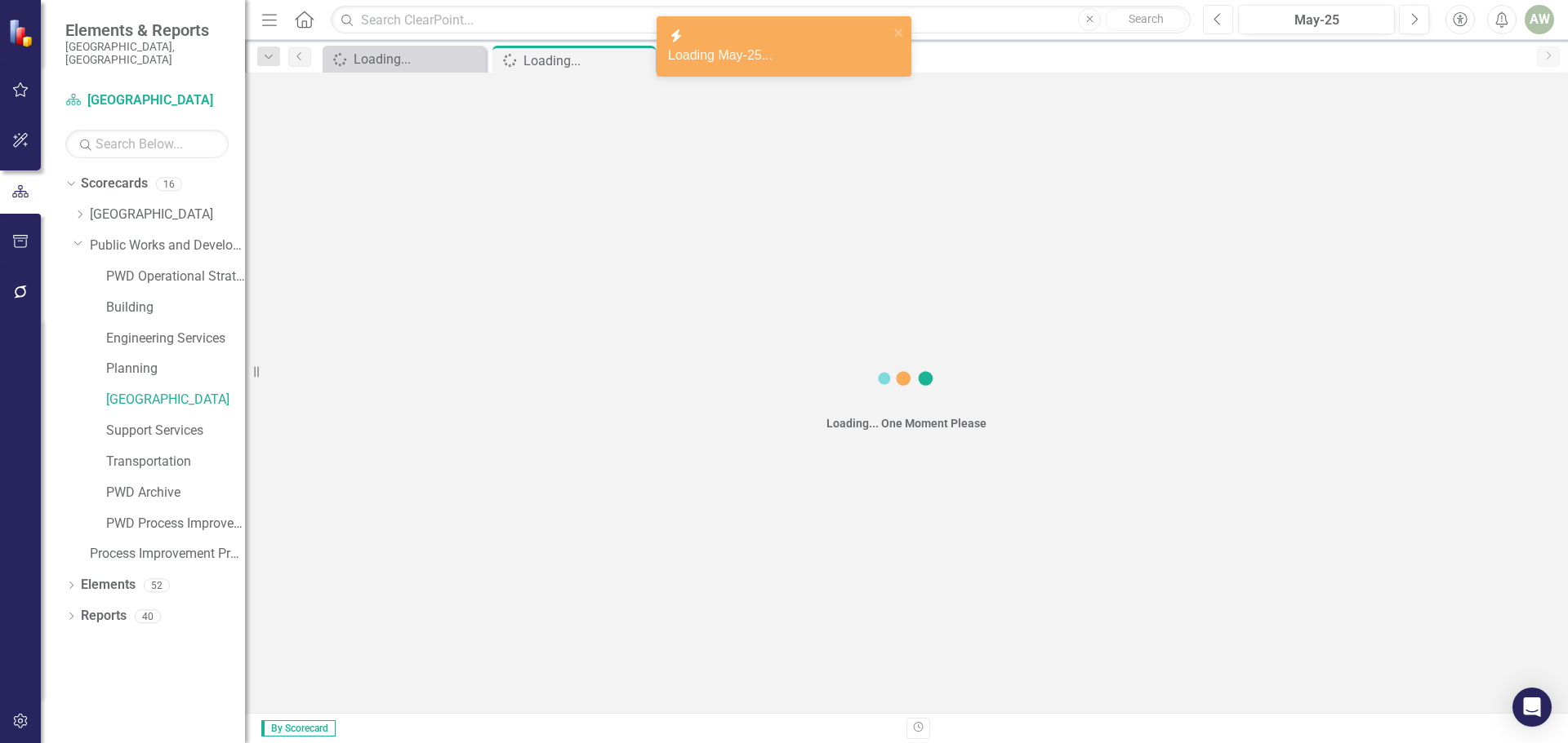
click at [1218, 25] on icon "Previous" at bounding box center [1218, 19] width 9 height 14
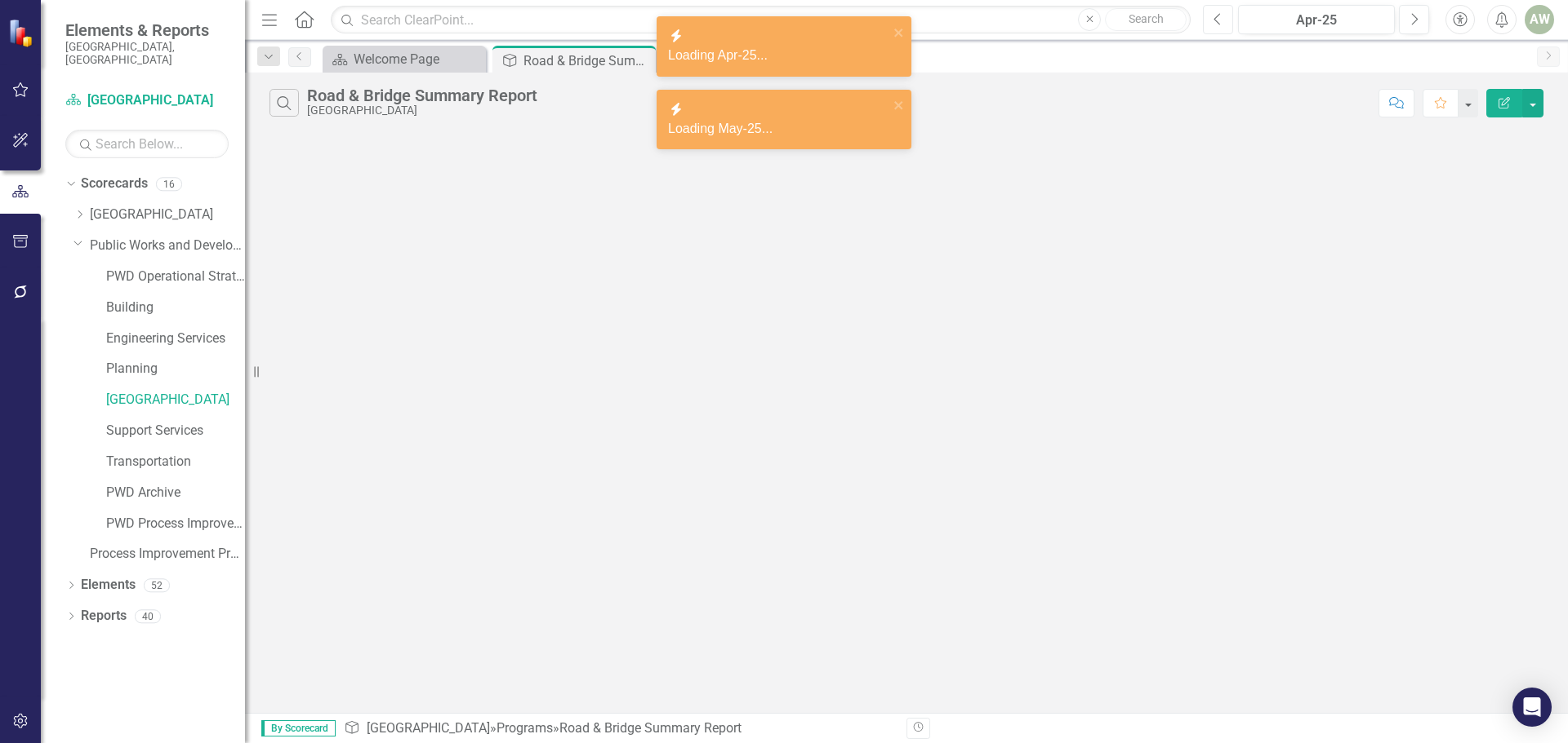
click at [1218, 25] on icon "Previous" at bounding box center [1218, 19] width 9 height 14
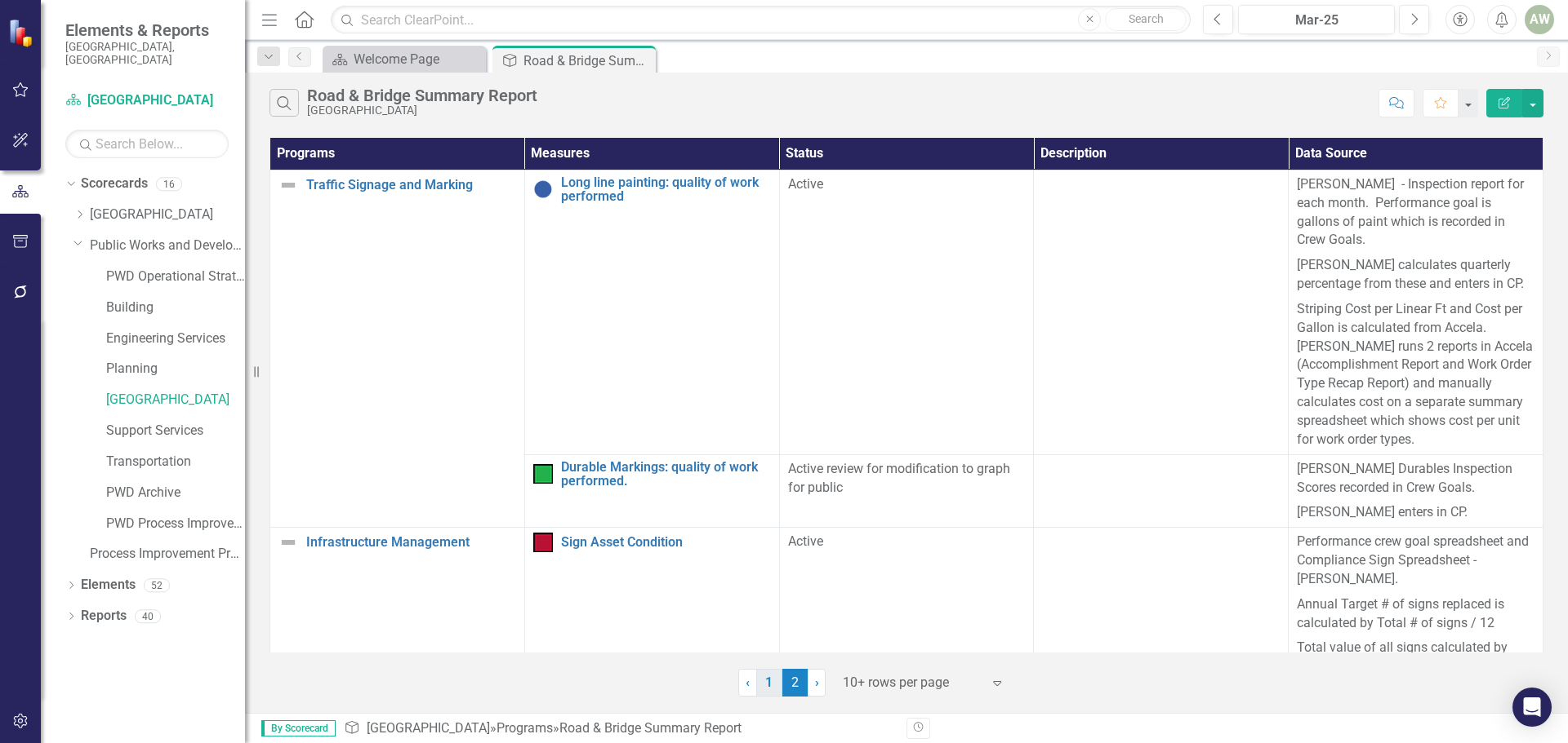
click at [772, 679] on link "1" at bounding box center [769, 683] width 26 height 28
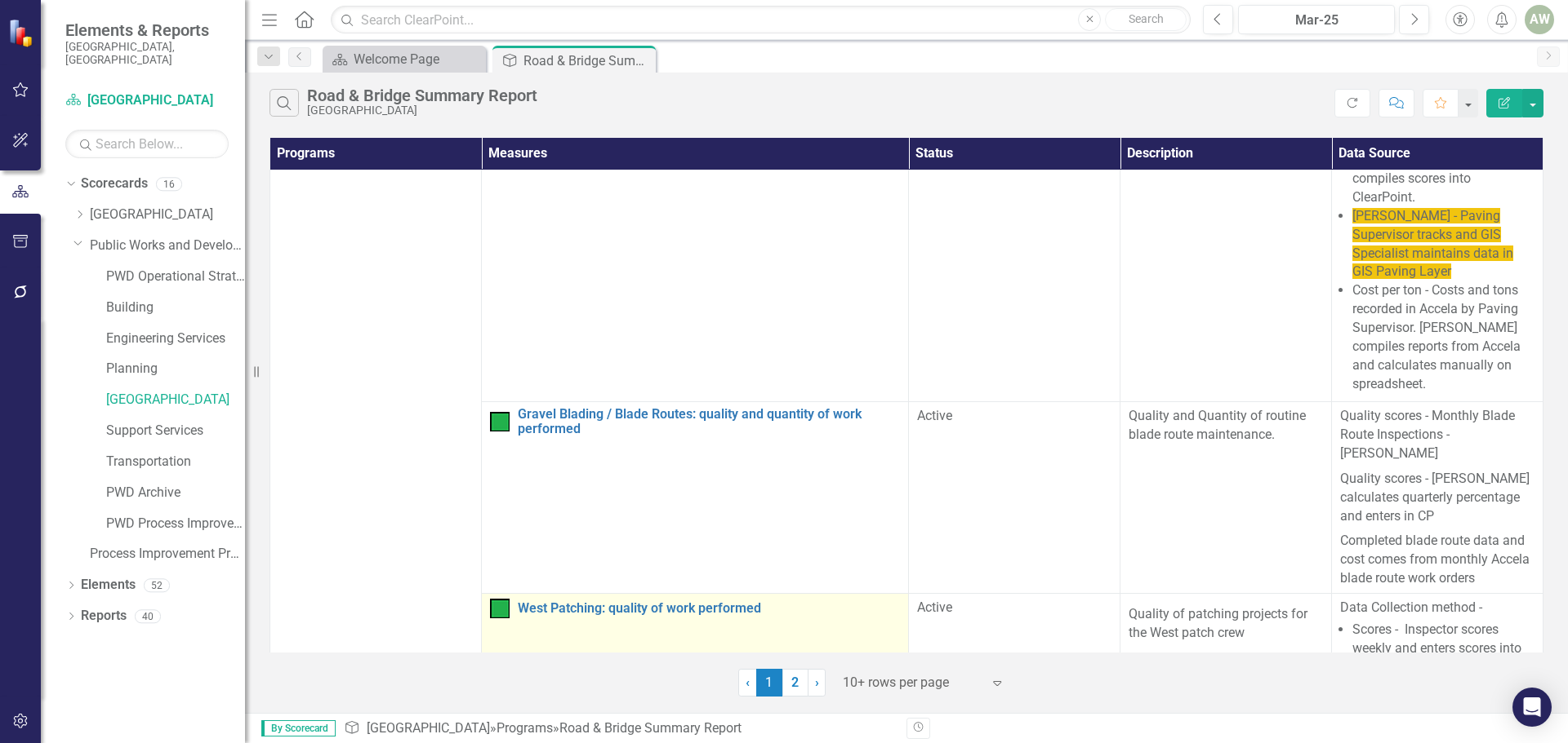
scroll to position [82, 0]
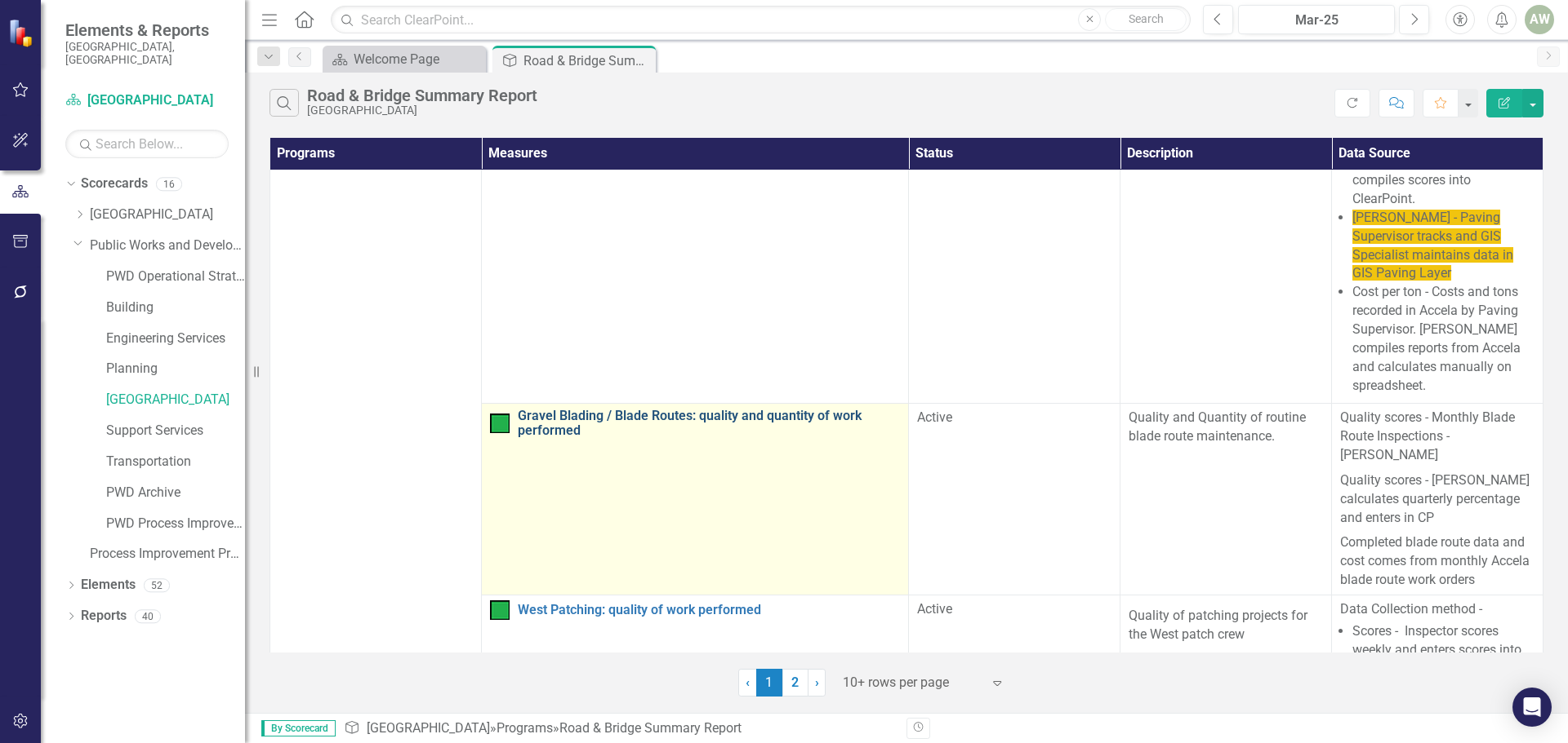
click at [756, 410] on link "Gravel Blading / Blade Routes: quality and quantity of work performed" at bounding box center [709, 423] width 382 height 29
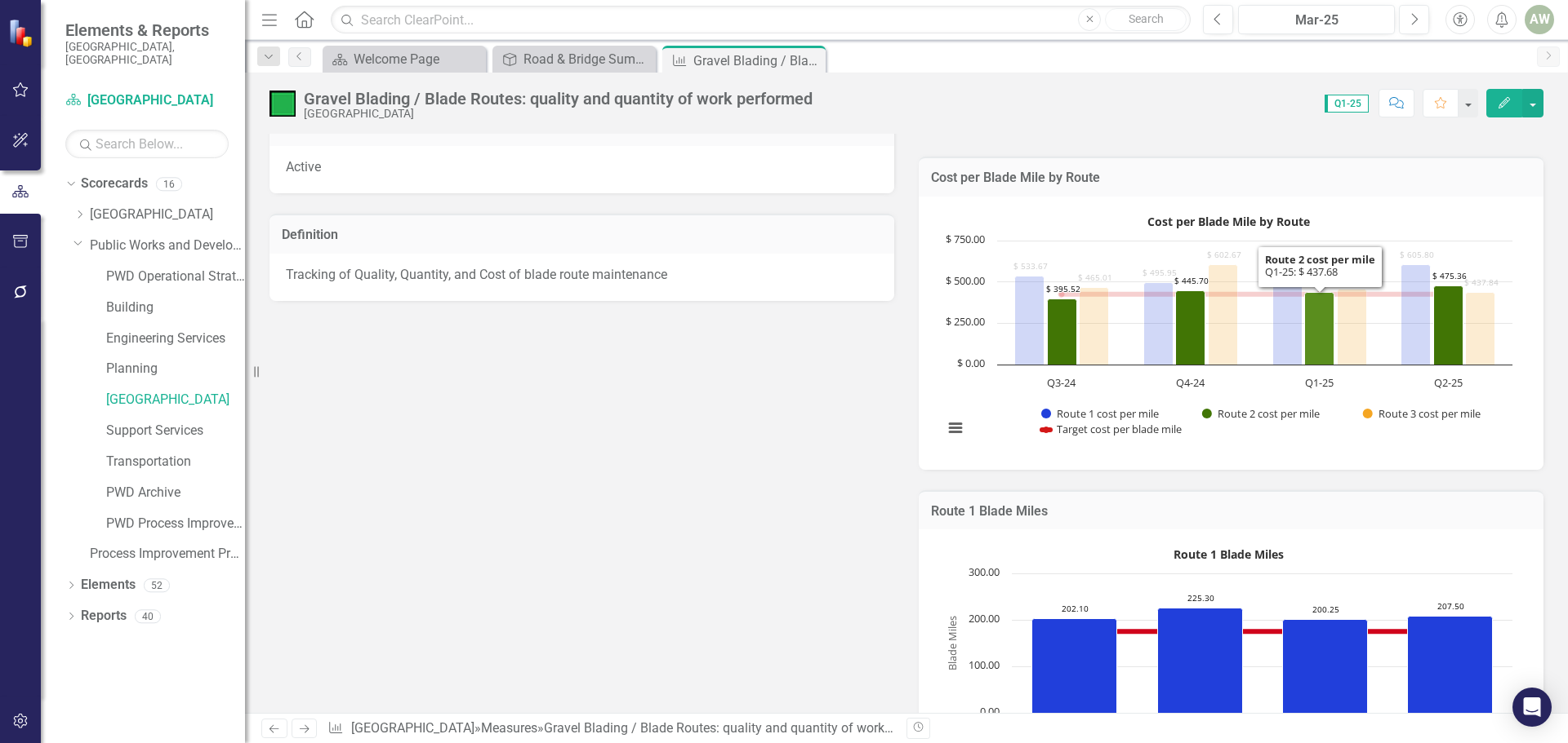
scroll to position [490, 0]
